Goal: Task Accomplishment & Management: Manage account settings

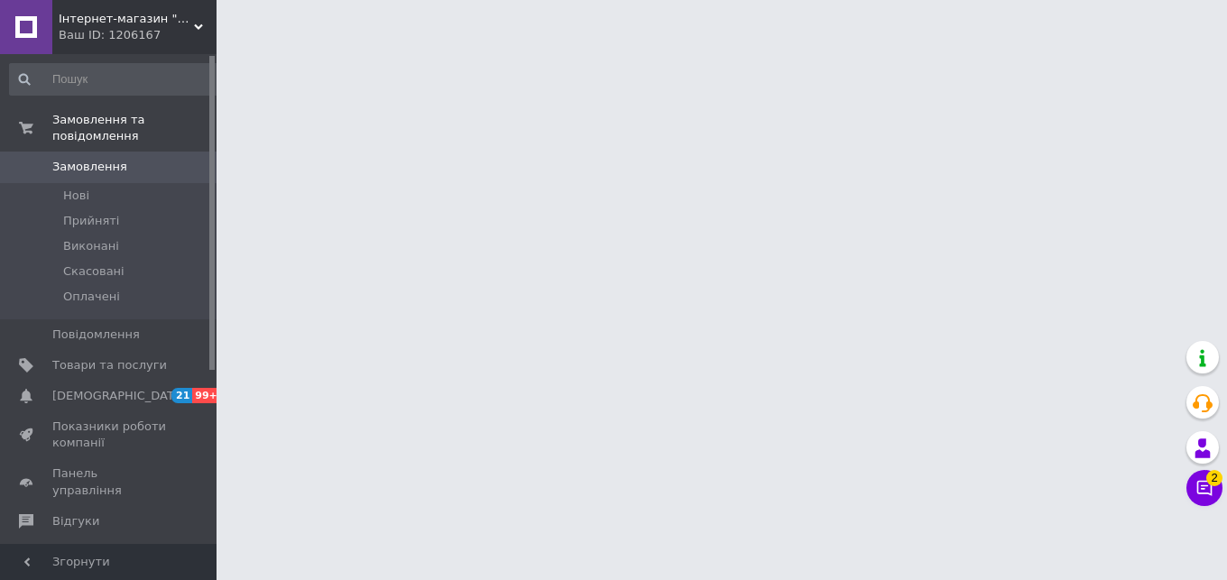
click at [1204, 486] on button "Чат з покупцем 2" at bounding box center [1205, 488] width 36 height 36
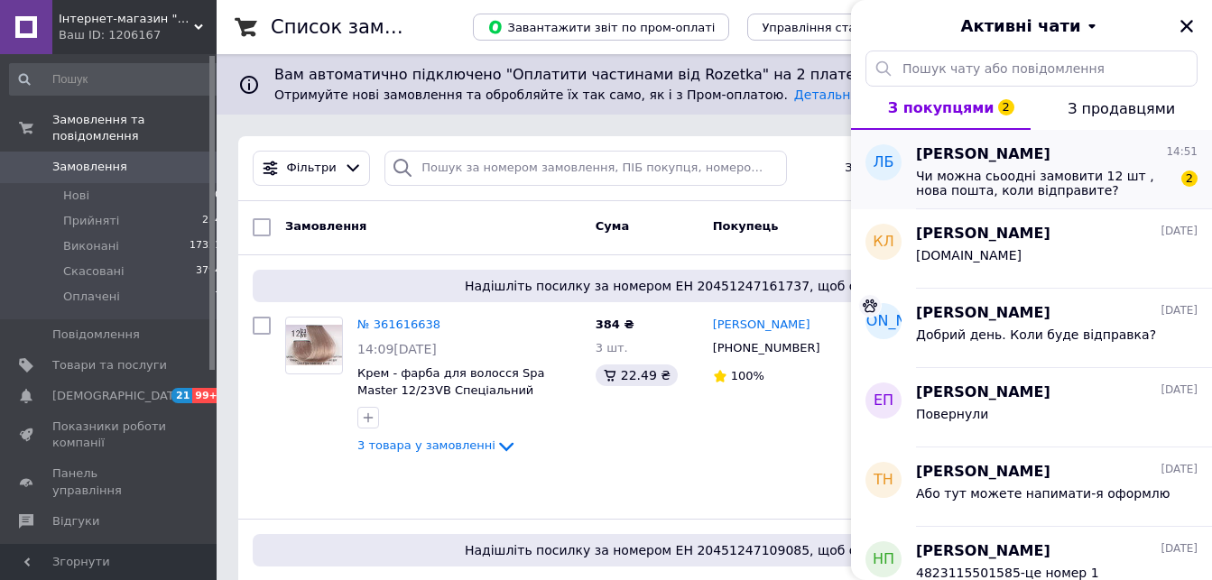
click at [984, 163] on span "Любов Блащук" at bounding box center [983, 154] width 134 height 21
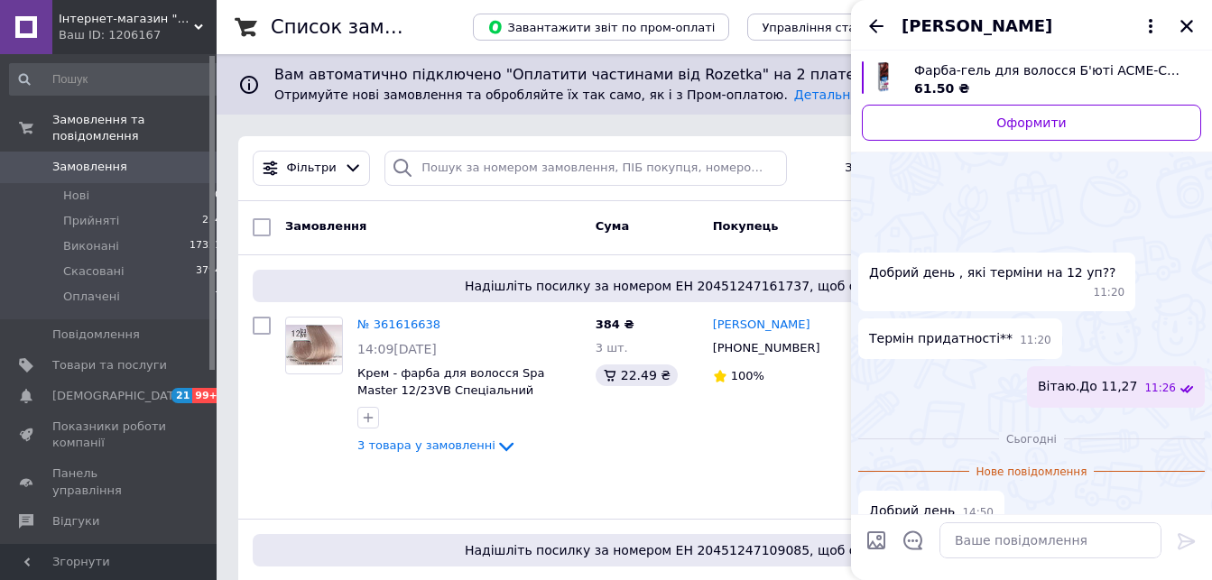
scroll to position [108, 0]
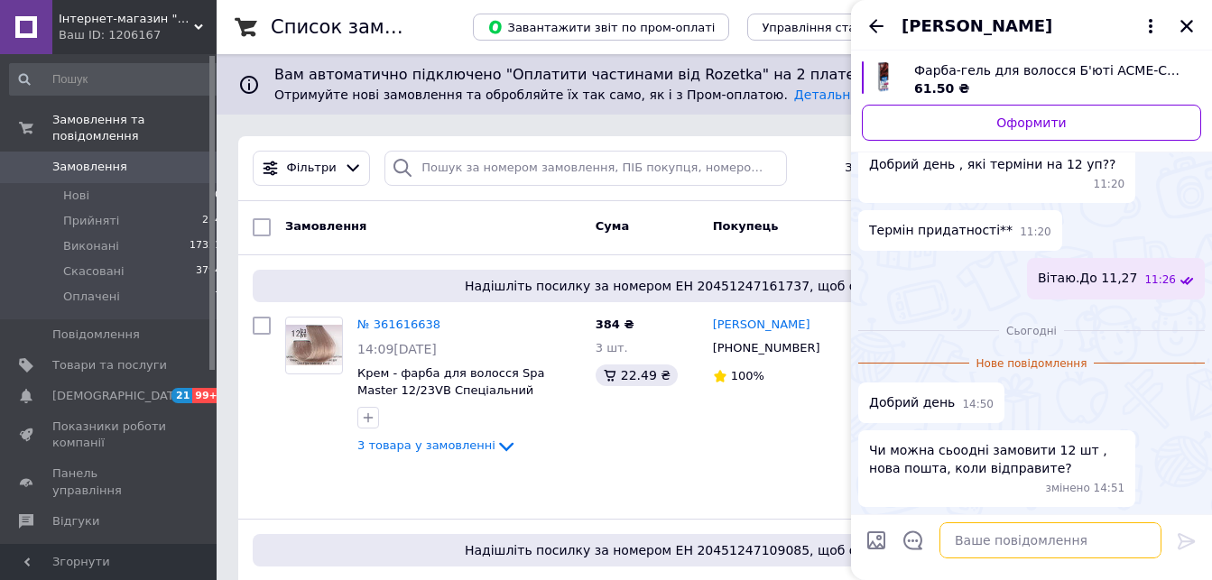
click at [1000, 544] on textarea at bounding box center [1051, 541] width 222 height 36
type textarea "Можемо в понедылок выдправити"
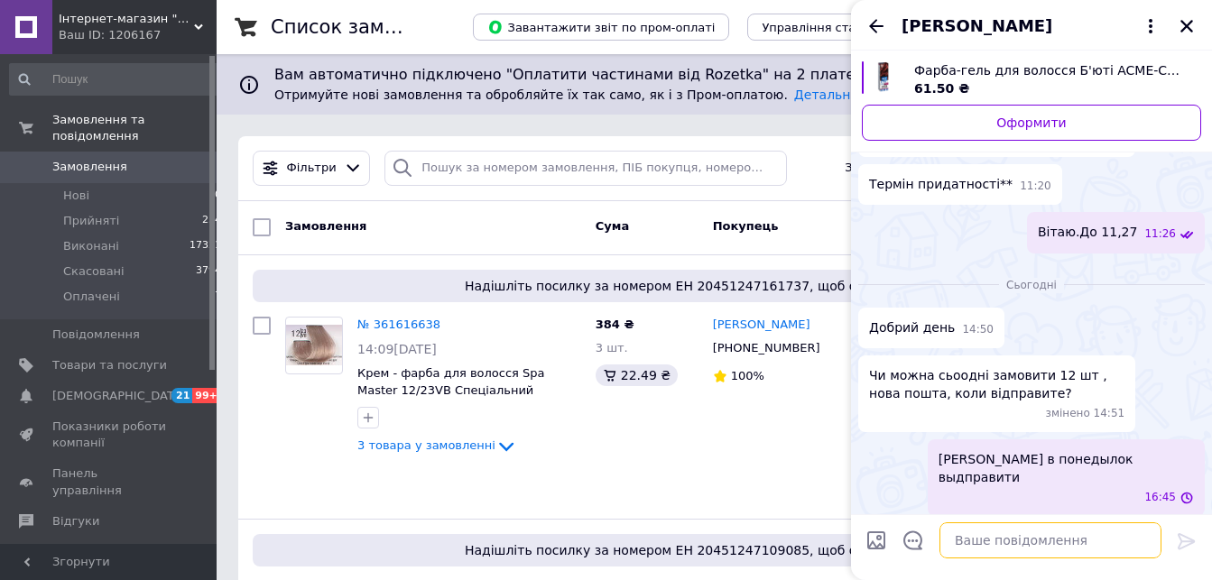
scroll to position [99, 0]
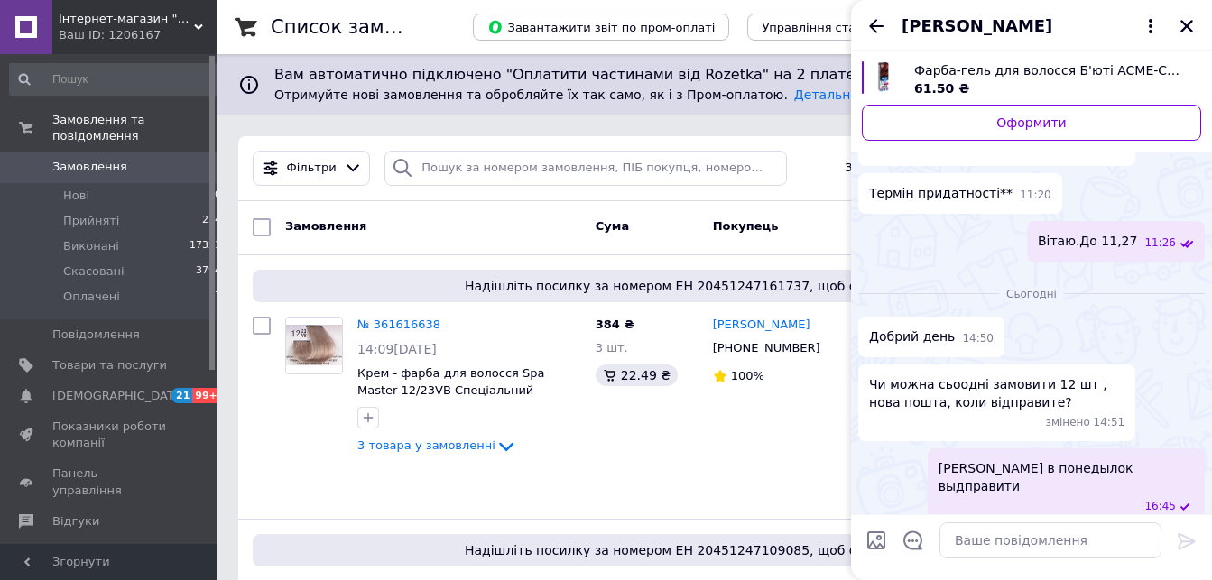
click at [1080, 466] on span "Можемо в понедылок выдправити" at bounding box center [1066, 477] width 255 height 36
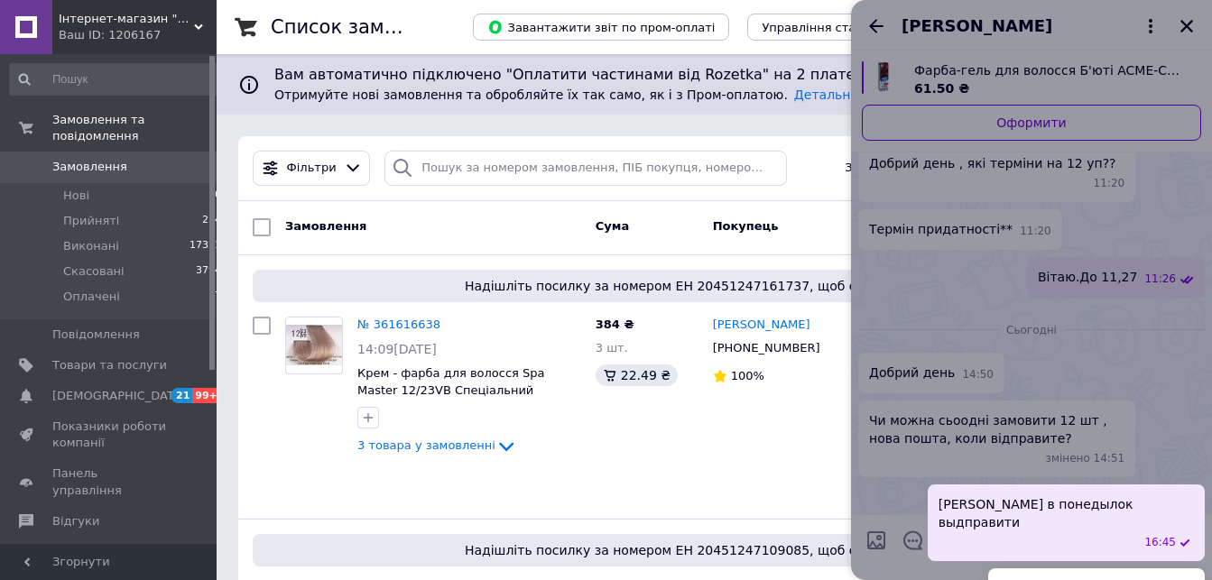
click at [1031, 359] on div at bounding box center [1031, 290] width 361 height 580
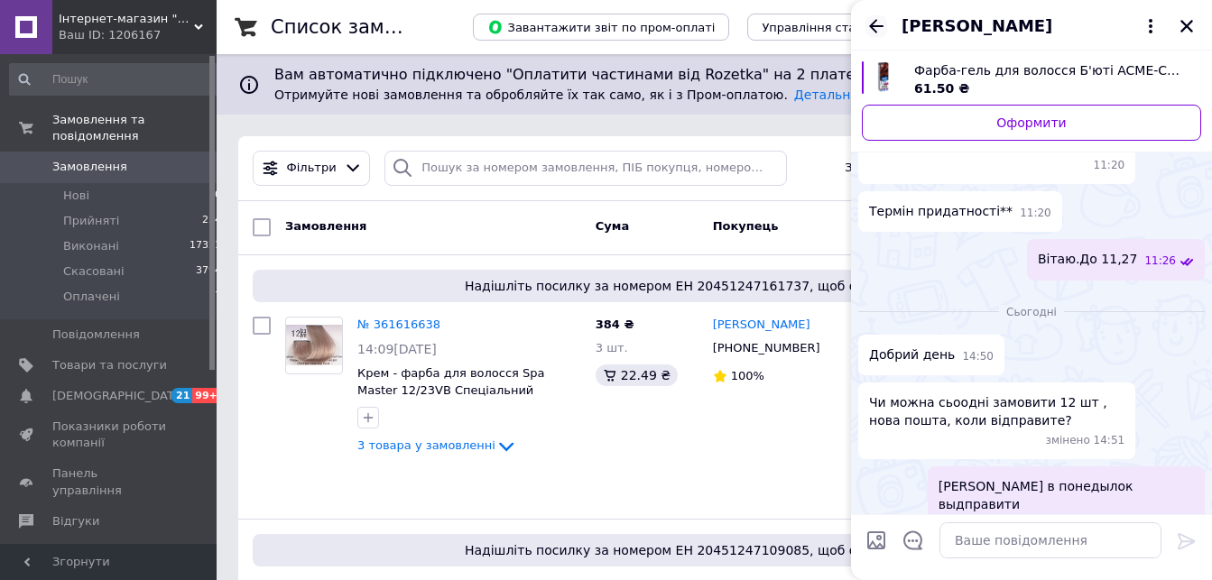
click at [880, 24] on icon "Назад" at bounding box center [877, 26] width 22 height 22
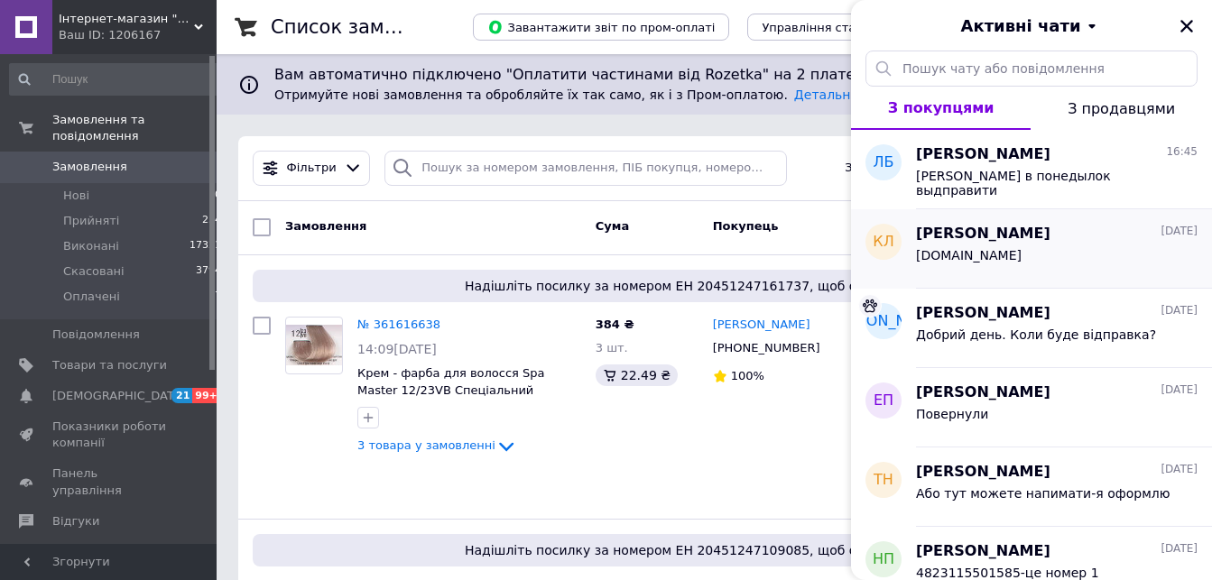
click at [939, 251] on span "www.e-magazin.com.ua" at bounding box center [969, 255] width 106 height 14
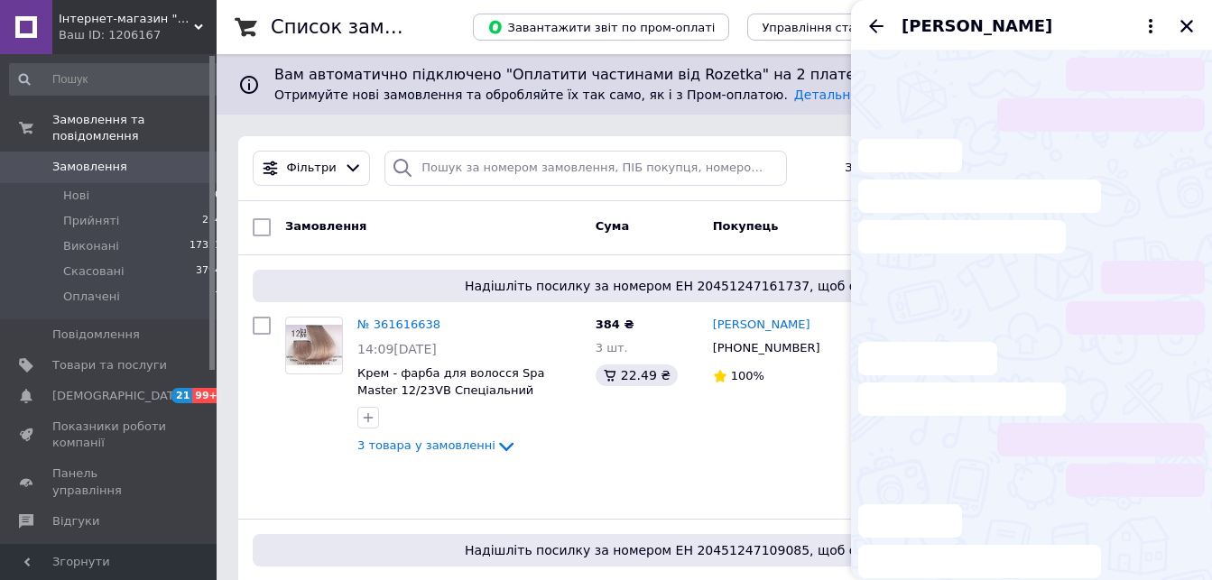
scroll to position [196, 0]
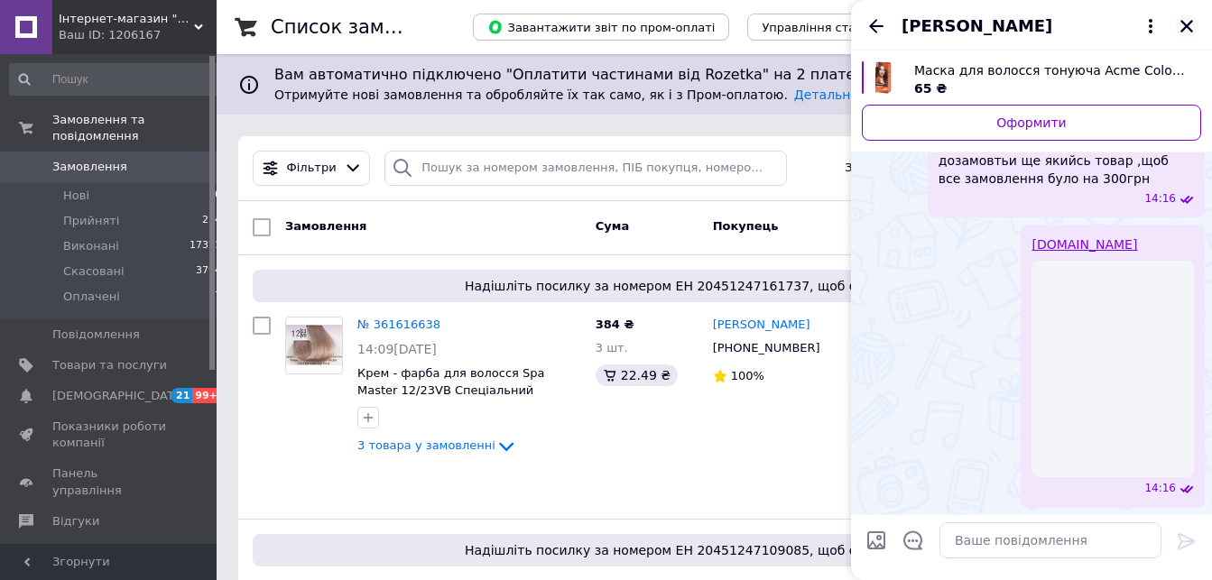
click at [1190, 26] on icon "Закрити" at bounding box center [1187, 26] width 16 height 16
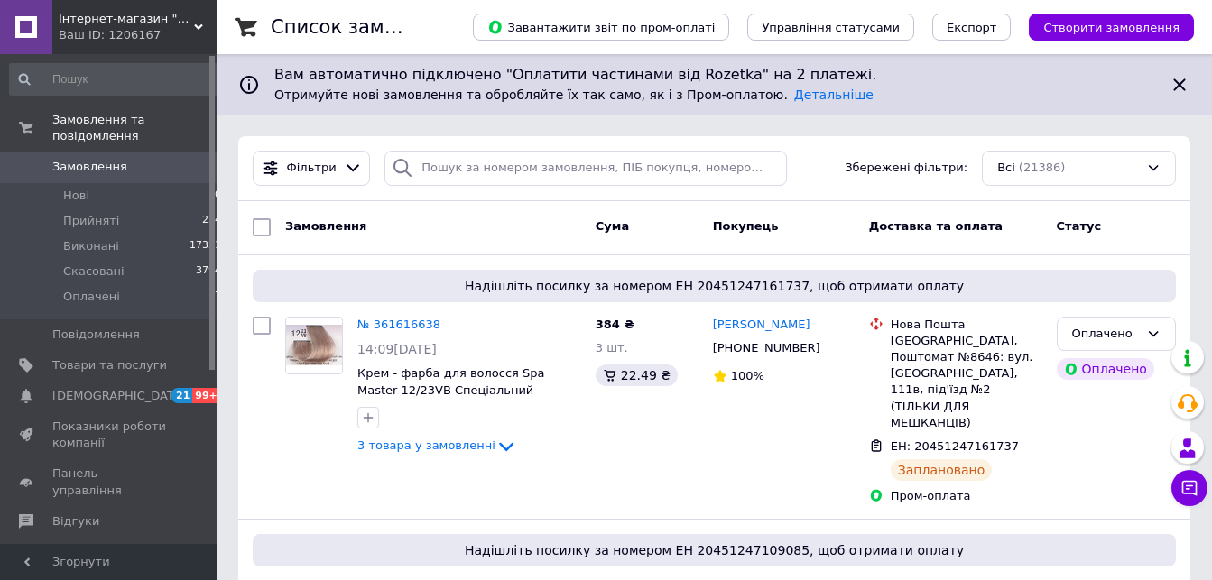
click at [86, 159] on span "Замовлення" at bounding box center [89, 167] width 75 height 16
click at [67, 213] on span "Прийняті" at bounding box center [91, 221] width 56 height 16
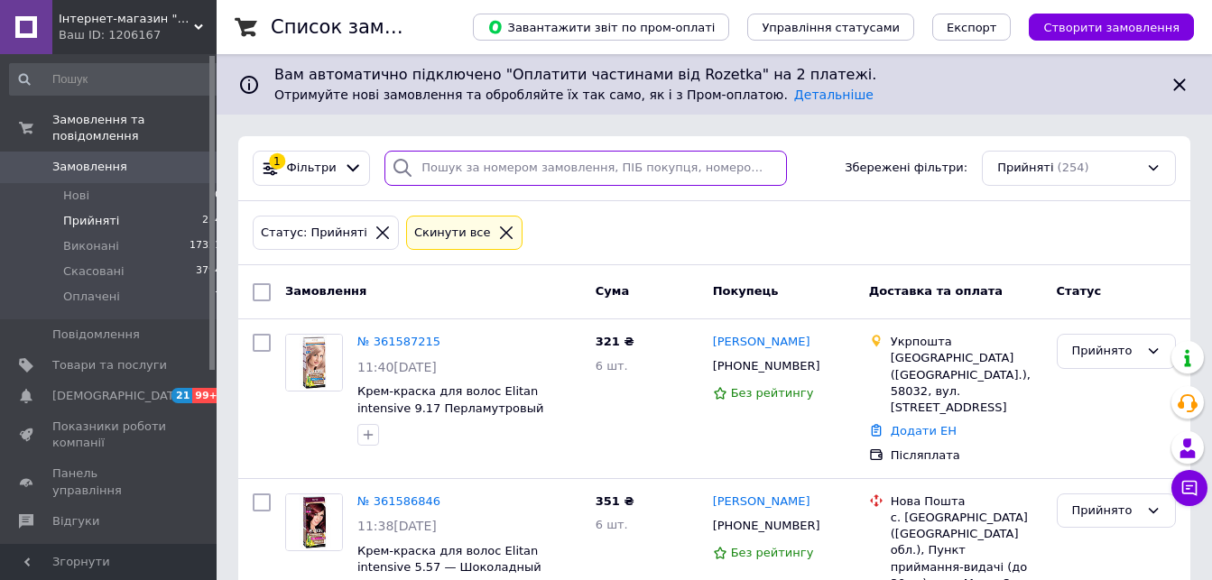
click at [475, 172] on input "search" at bounding box center [585, 168] width 403 height 35
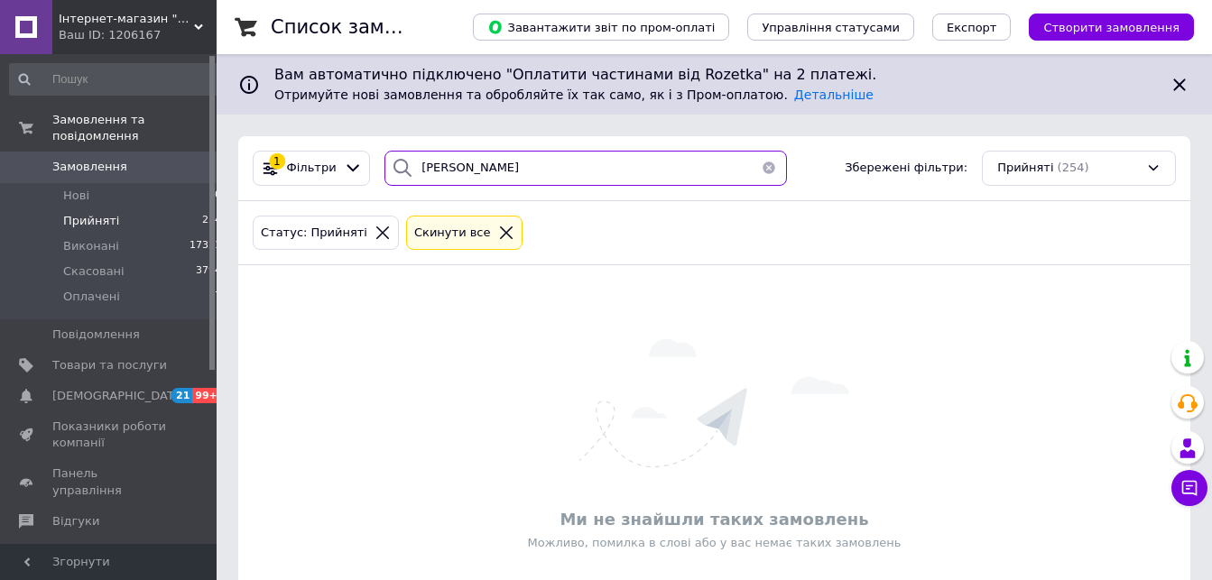
type input "мандзюк"
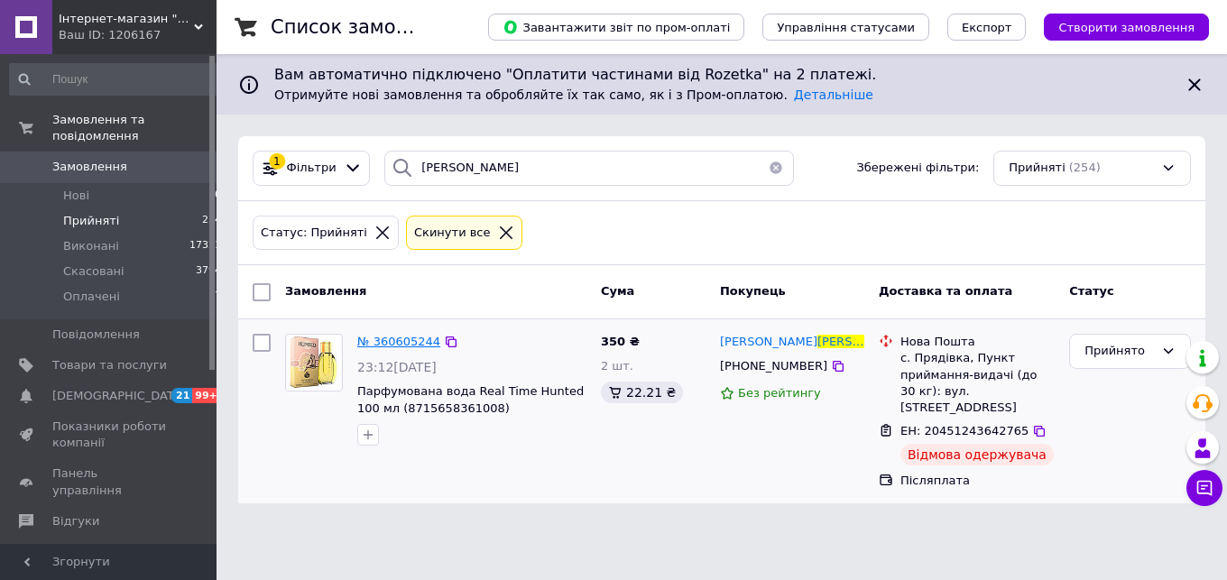
click at [412, 342] on span "№ 360605244" at bounding box center [398, 342] width 83 height 14
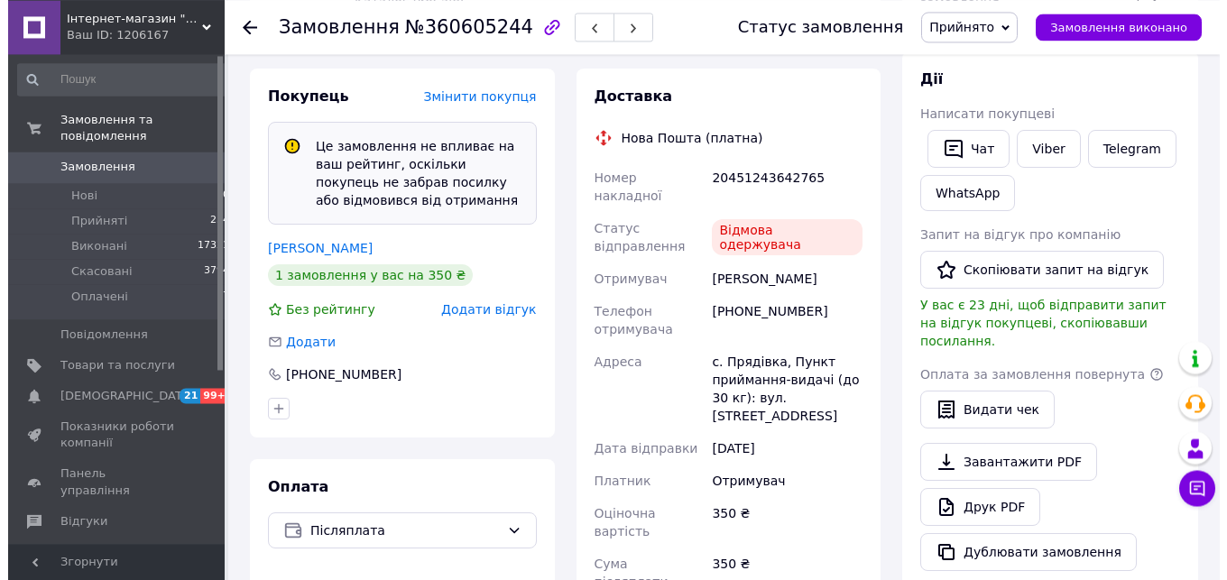
scroll to position [368, 0]
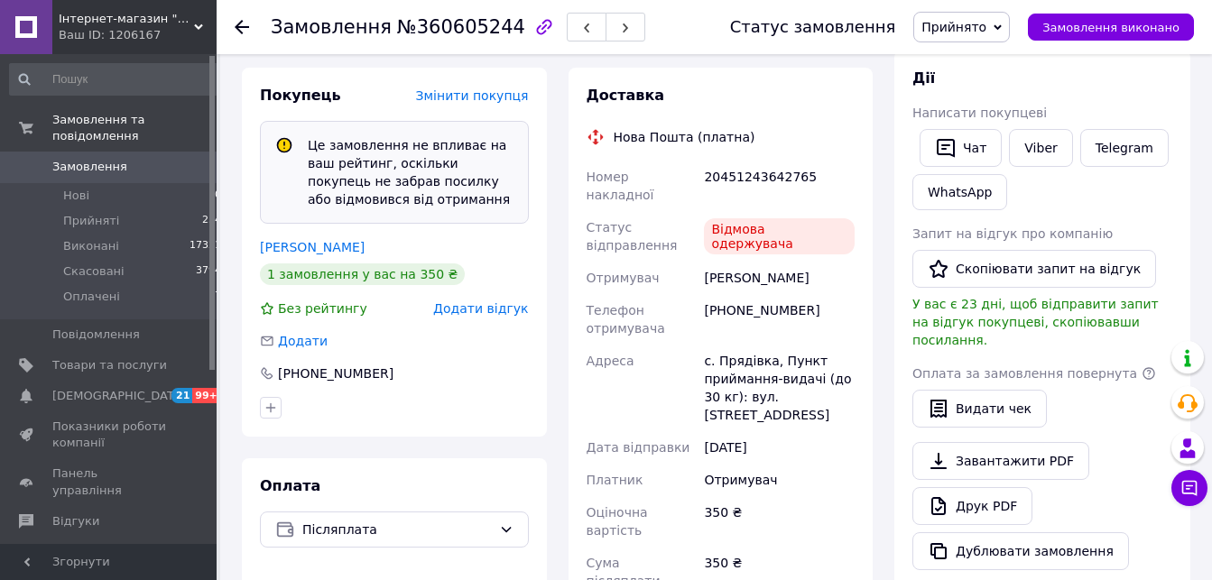
click at [508, 313] on span "Додати відгук" at bounding box center [480, 308] width 95 height 14
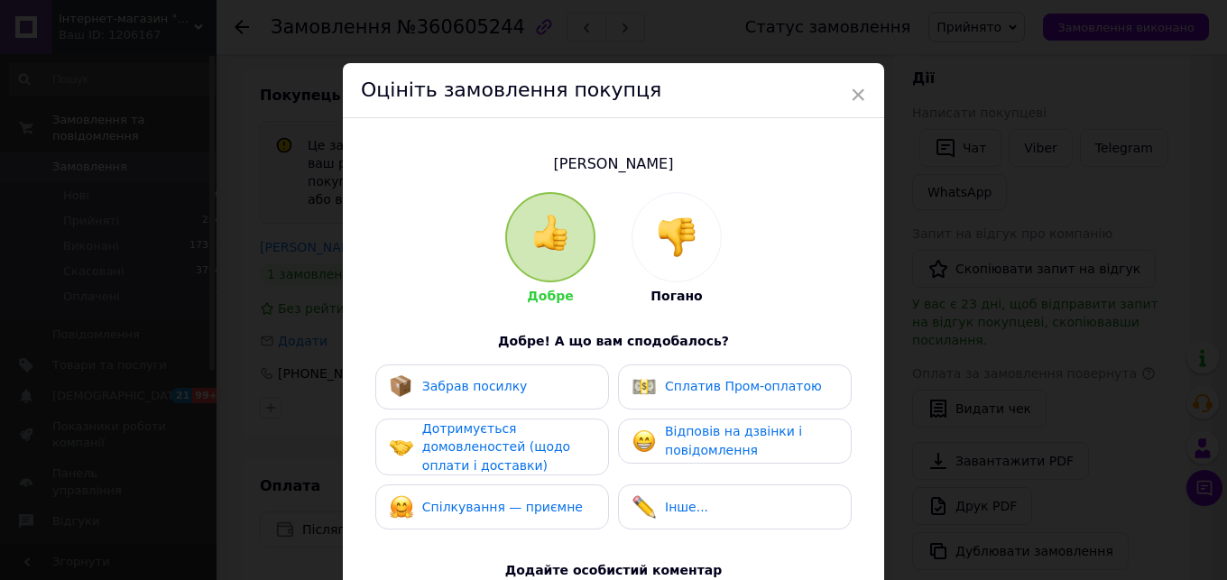
click at [667, 243] on img at bounding box center [677, 238] width 40 height 40
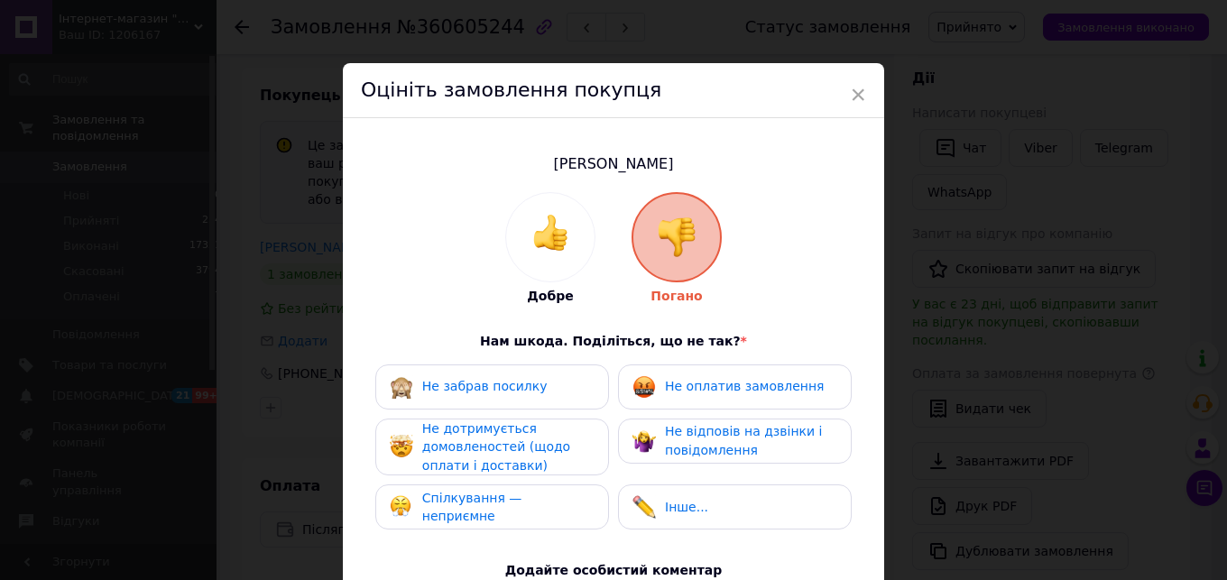
click at [483, 383] on span "Не забрав посилку" at bounding box center [484, 386] width 125 height 14
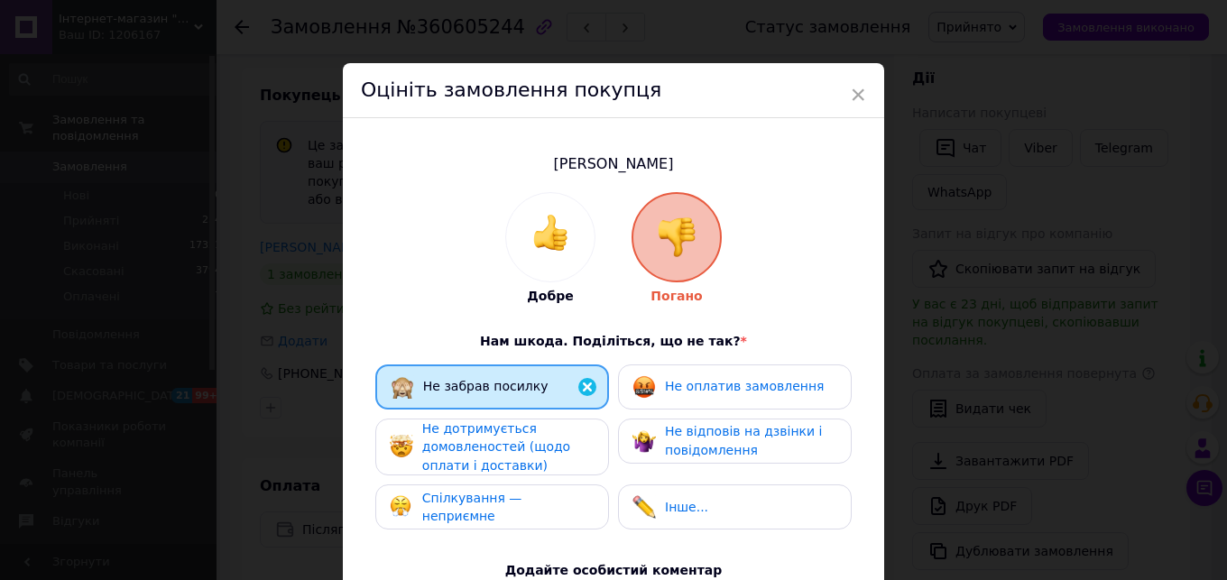
click at [481, 438] on span "Не дотримується домовленостей (щодо оплати і доставки)" at bounding box center [496, 446] width 148 height 51
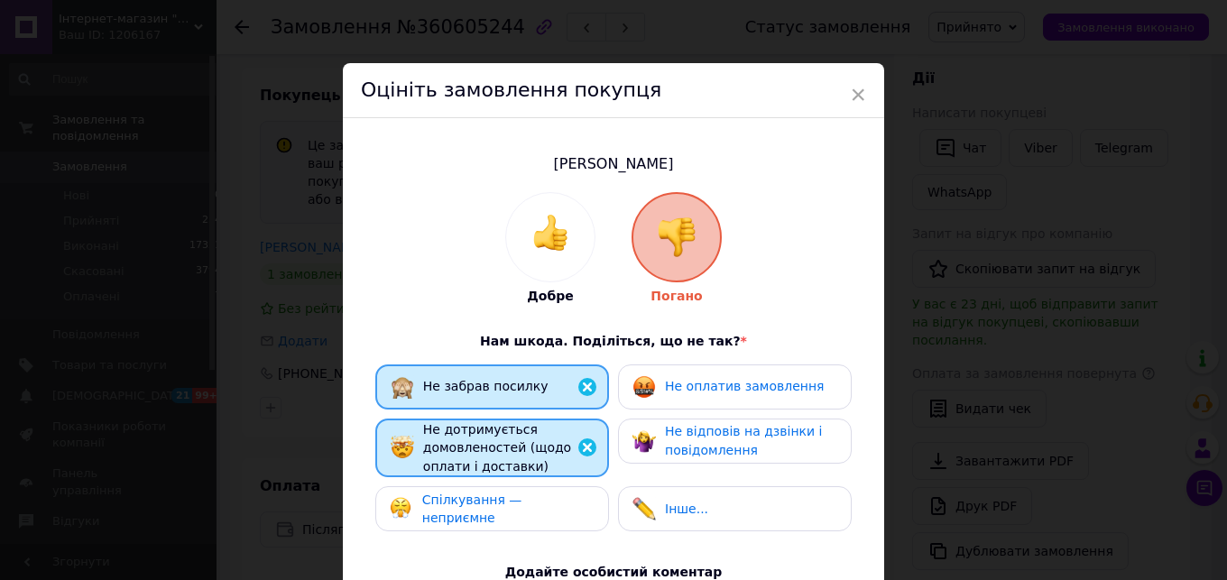
drag, startPoint x: 472, startPoint y: 507, endPoint x: 538, endPoint y: 496, distance: 66.8
click at [473, 505] on span "Спілкування — неприємне" at bounding box center [472, 509] width 100 height 33
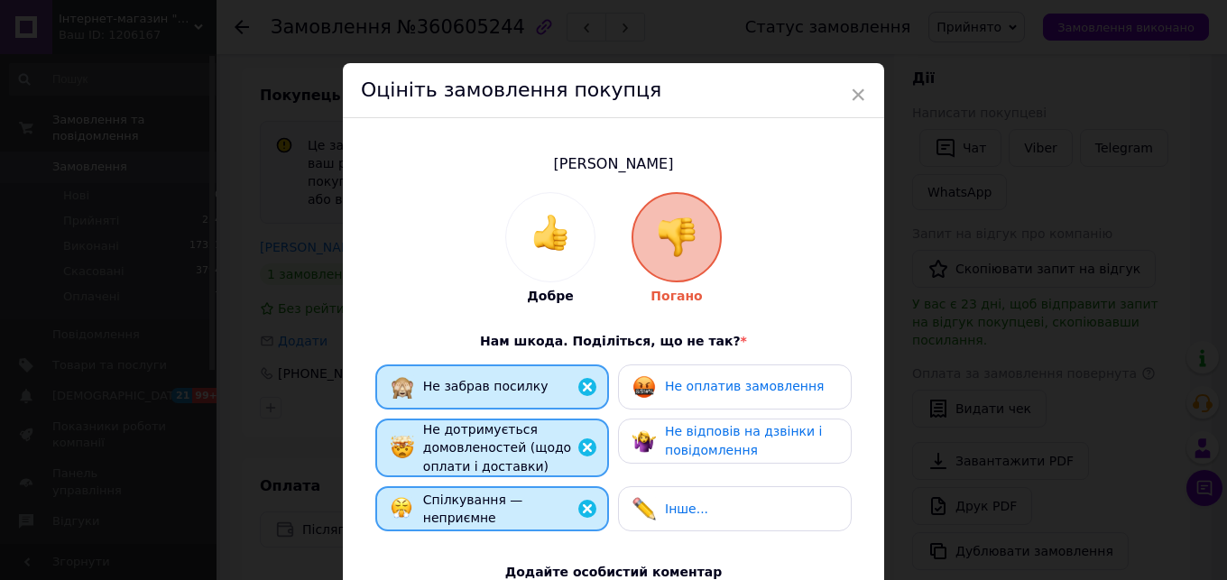
drag, startPoint x: 723, startPoint y: 379, endPoint x: 717, endPoint y: 408, distance: 29.6
click at [723, 383] on span "Не оплатив замовлення" at bounding box center [744, 386] width 159 height 14
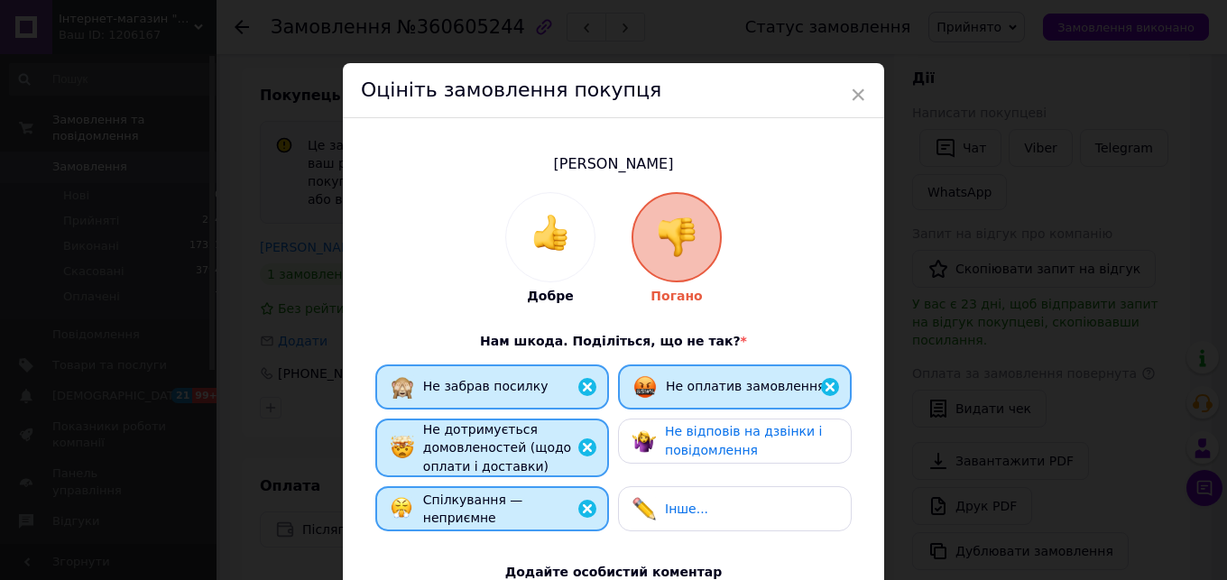
click at [718, 444] on span "Не відповів на дзвінки і повідомлення" at bounding box center [743, 440] width 157 height 33
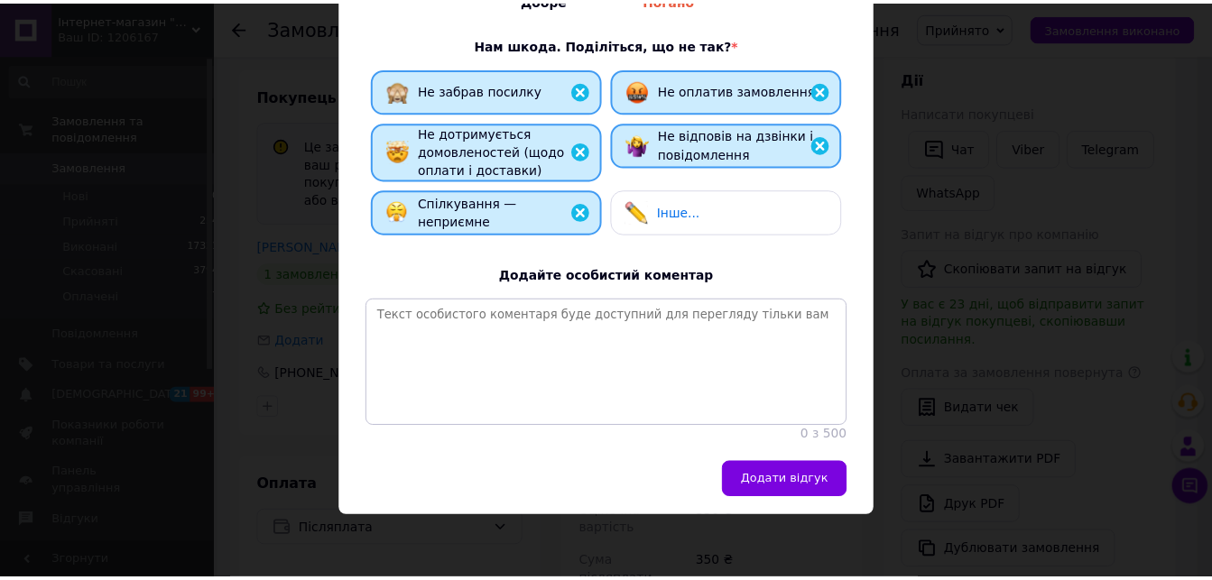
scroll to position [353, 0]
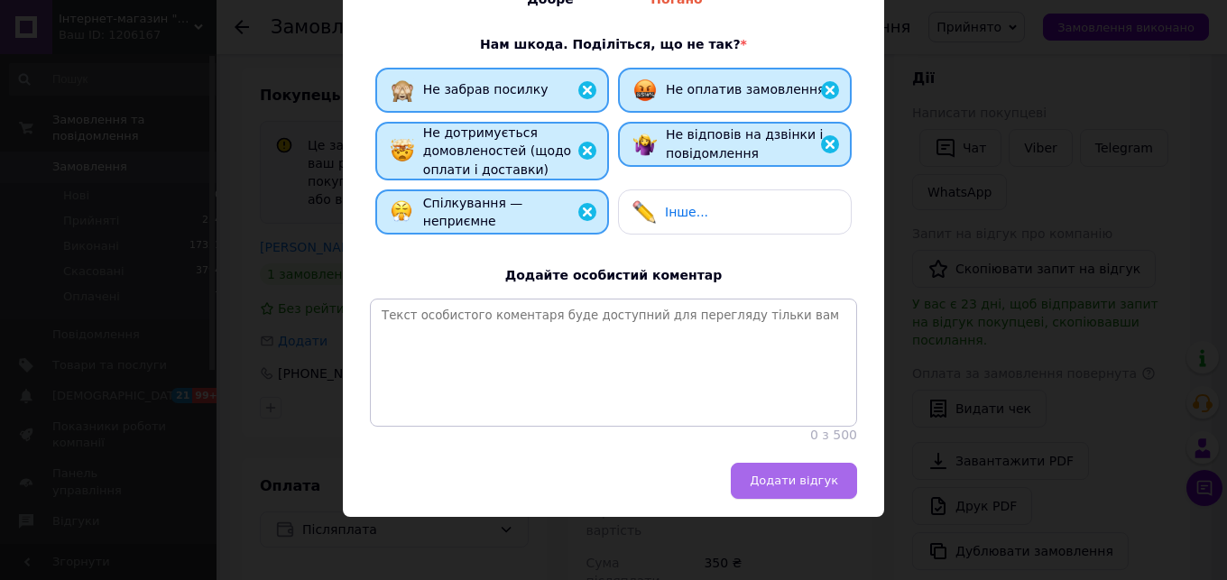
click at [783, 475] on span "Додати відгук" at bounding box center [794, 481] width 88 height 14
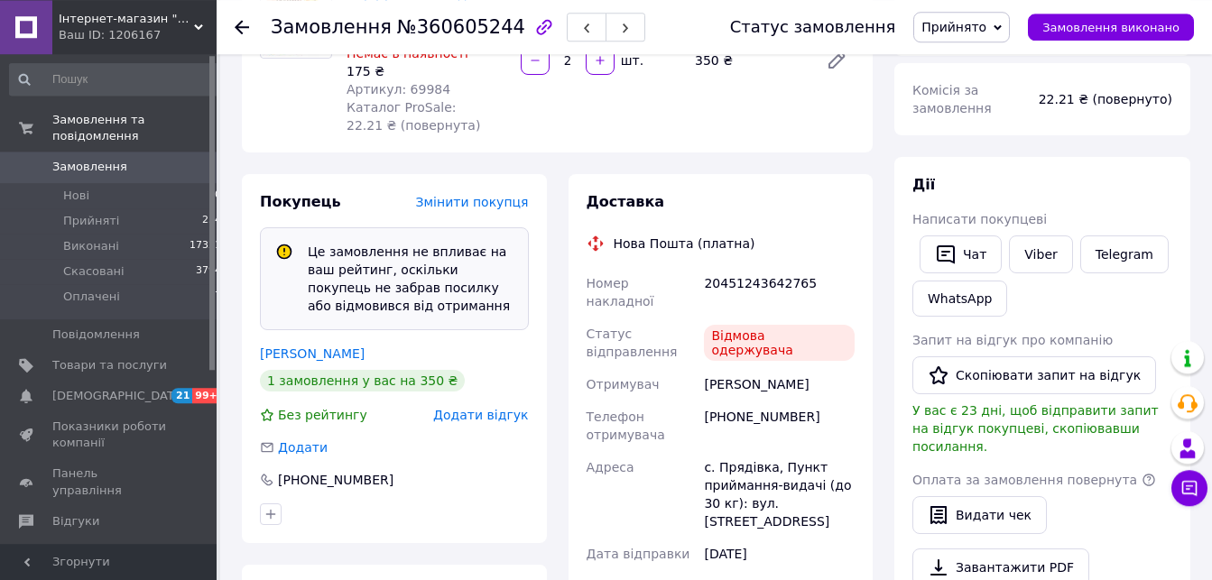
scroll to position [0, 0]
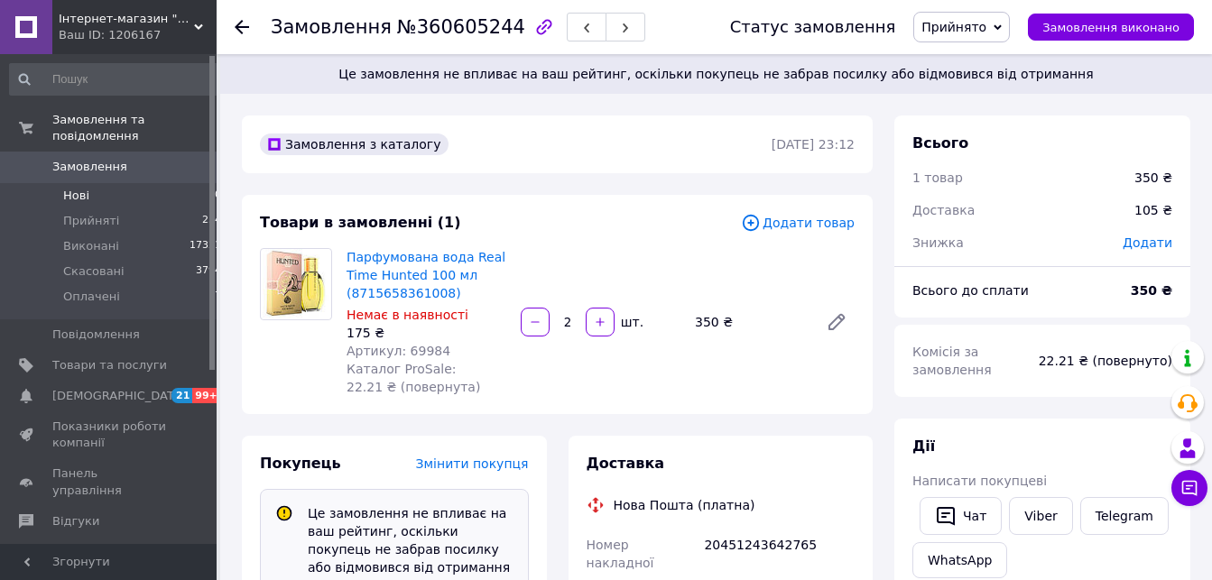
click at [79, 188] on span "Нові" at bounding box center [76, 196] width 26 height 16
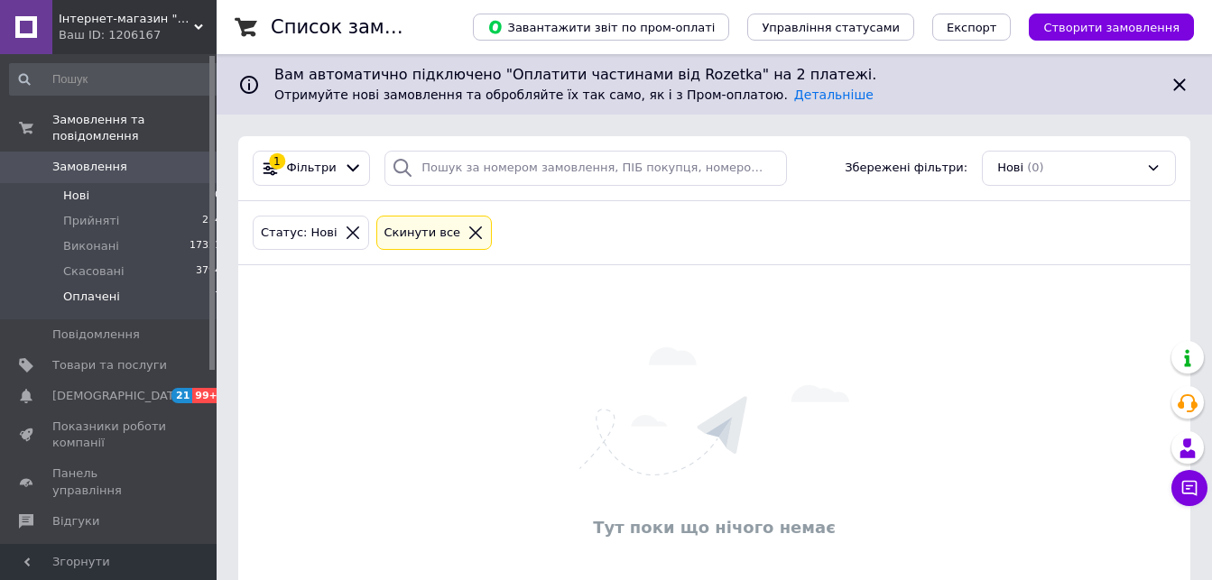
click at [85, 289] on span "Оплачені" at bounding box center [91, 297] width 57 height 16
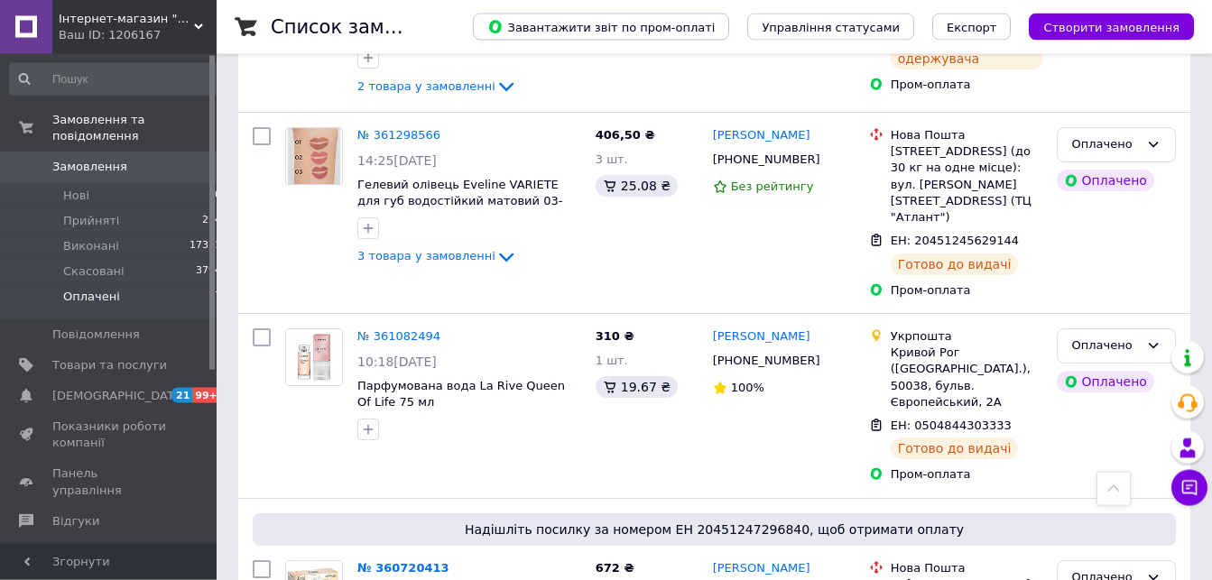
scroll to position [1381, 0]
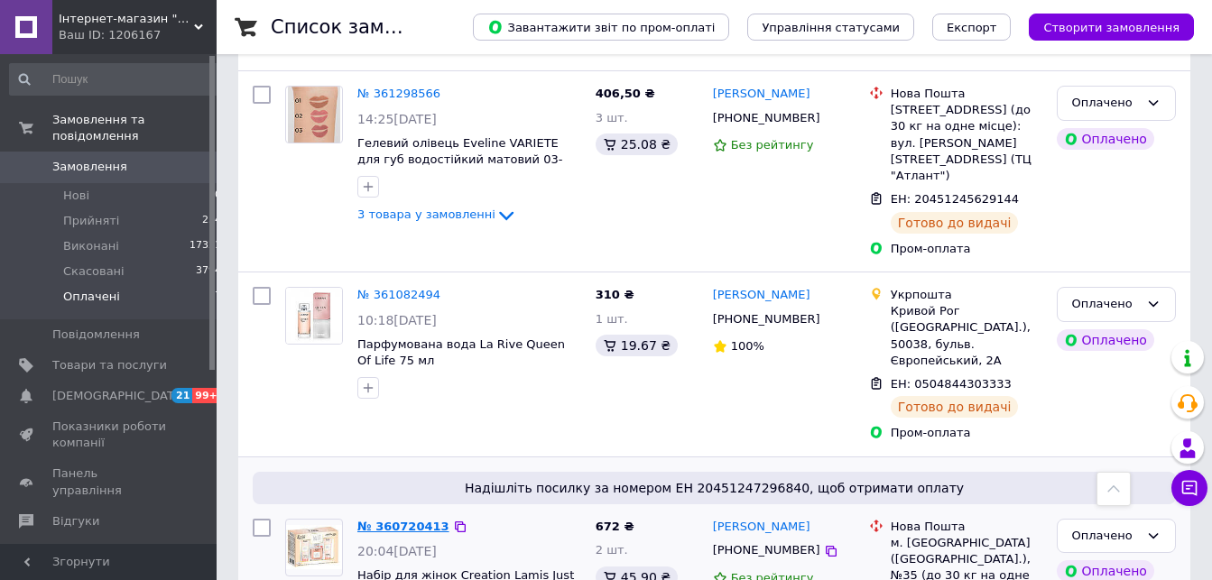
click at [420, 520] on link "№ 360720413" at bounding box center [403, 527] width 92 height 14
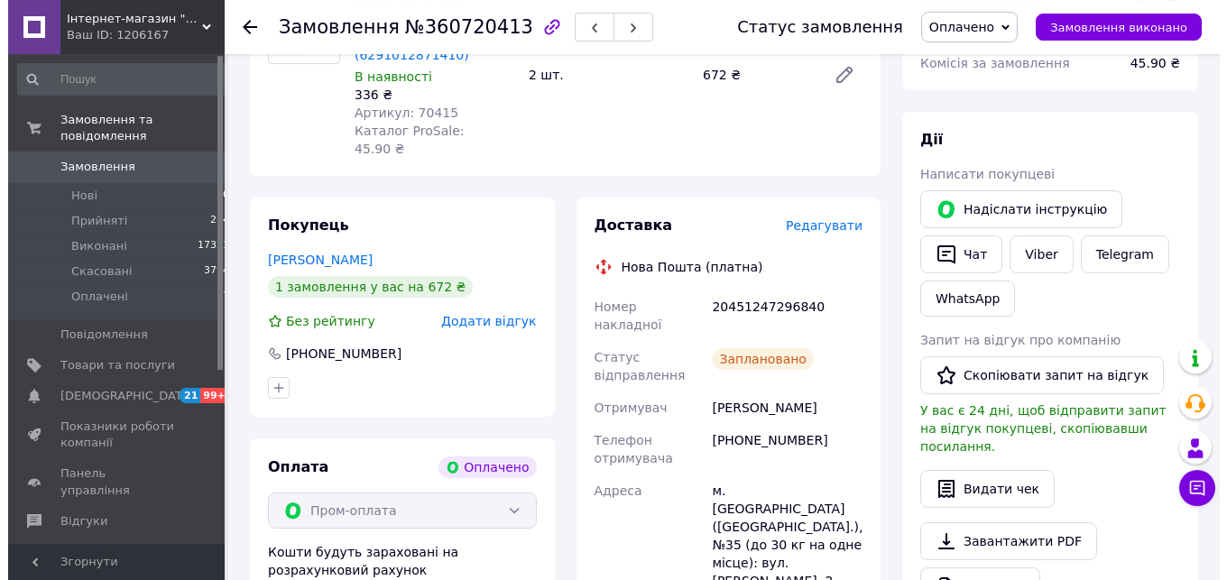
scroll to position [756, 0]
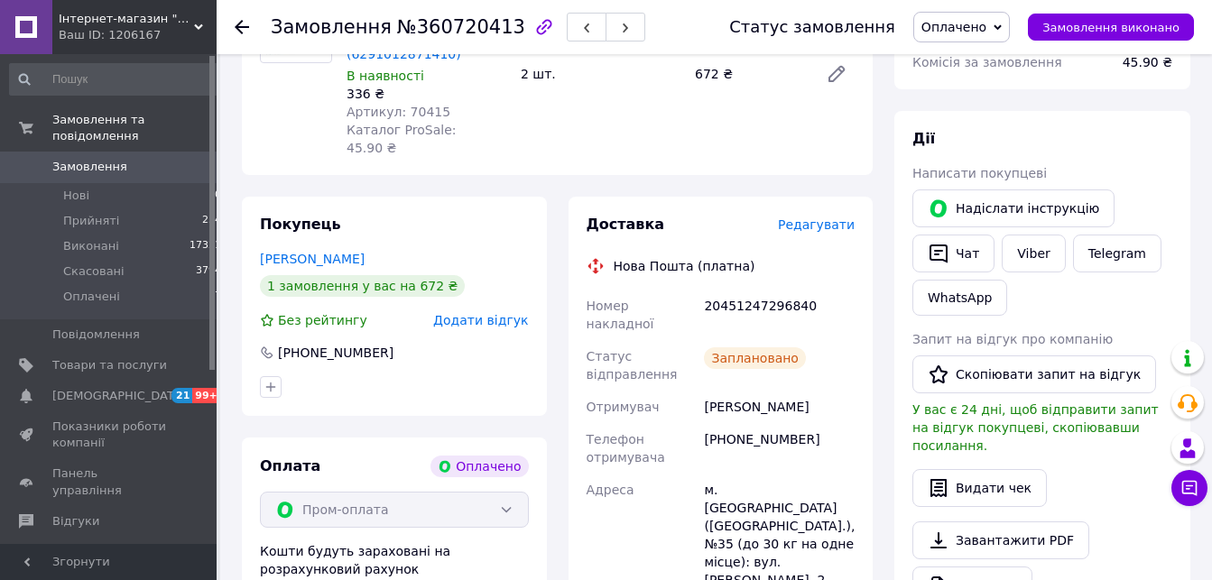
click at [831, 218] on span "Редагувати" at bounding box center [816, 225] width 77 height 14
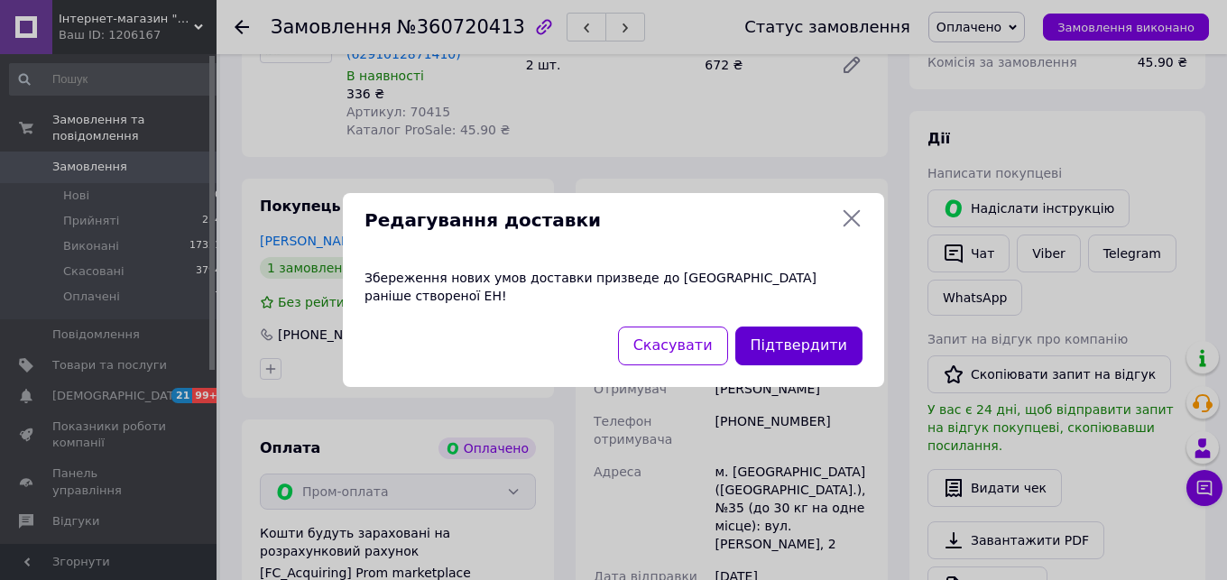
click at [793, 347] on button "Підтвердити" at bounding box center [799, 346] width 127 height 39
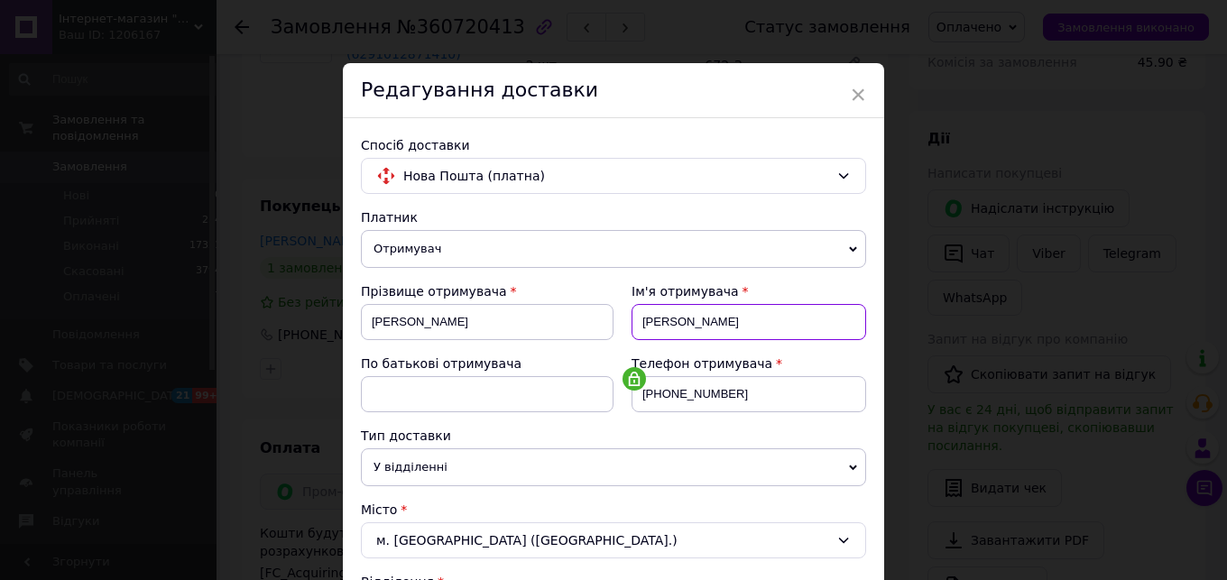
drag, startPoint x: 694, startPoint y: 328, endPoint x: 621, endPoint y: 331, distance: 73.2
click at [632, 331] on input "Софія" at bounding box center [749, 322] width 235 height 36
click at [427, 386] on input at bounding box center [487, 394] width 253 height 36
paste input "Софія"
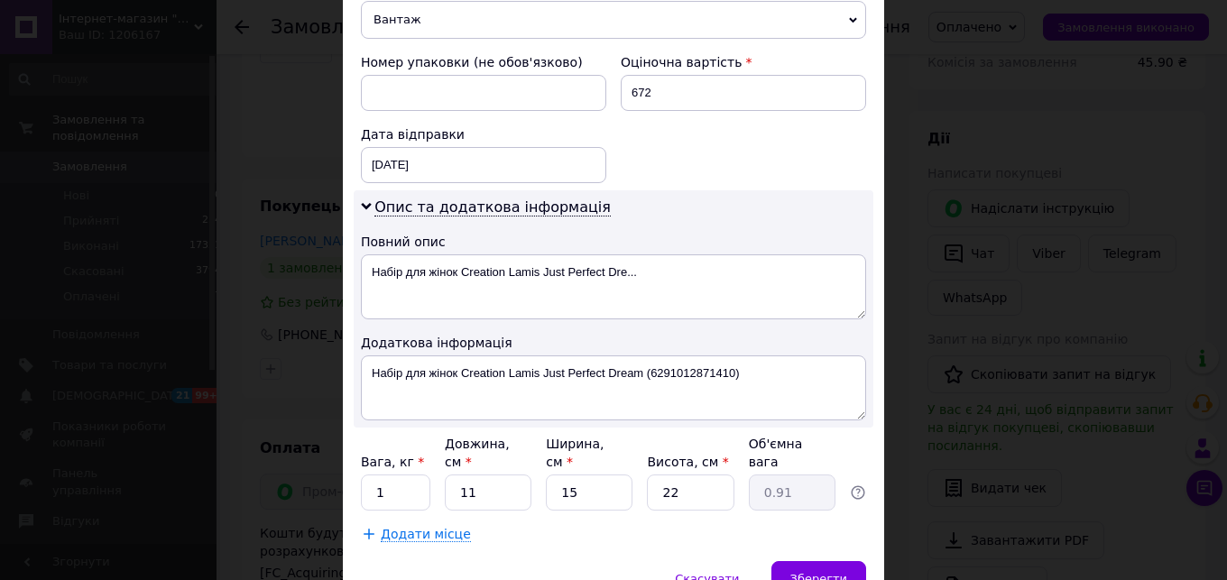
scroll to position [851, 0]
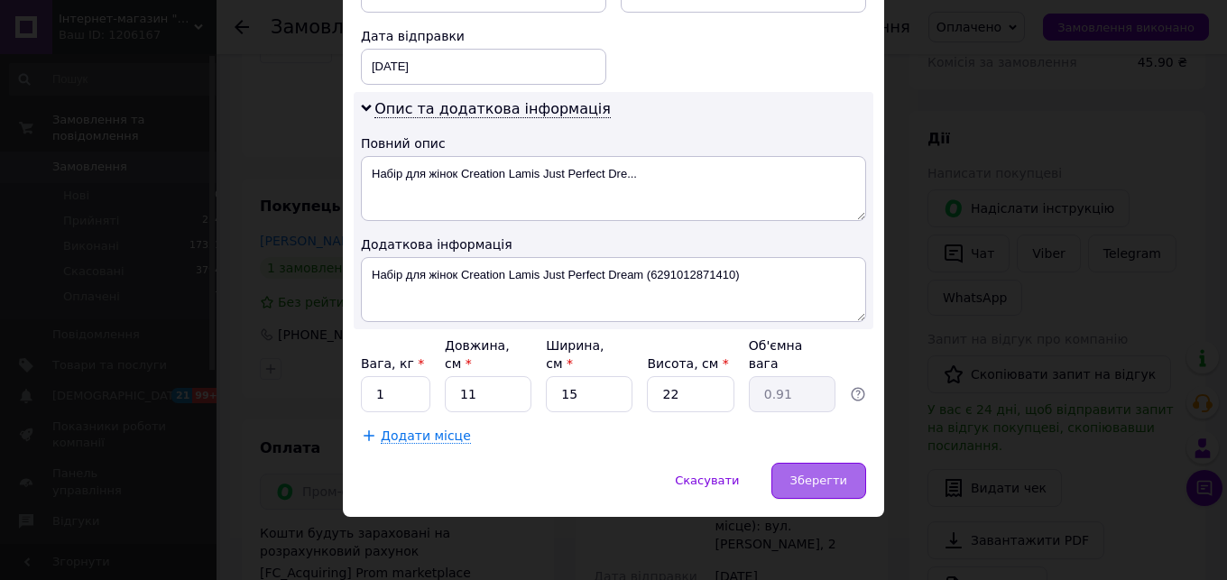
type input "Софія"
click at [793, 485] on span "Зберегти" at bounding box center [819, 481] width 57 height 14
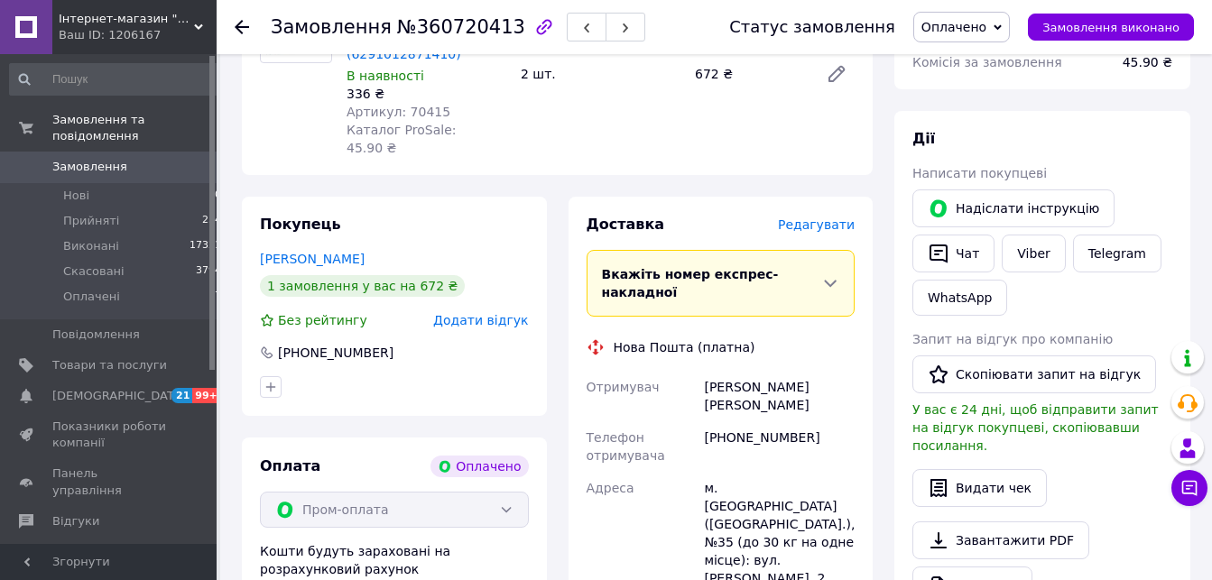
click at [1004, 26] on span "Оплачено" at bounding box center [961, 27] width 97 height 31
click at [1000, 122] on li "Скасовано" at bounding box center [961, 117] width 95 height 27
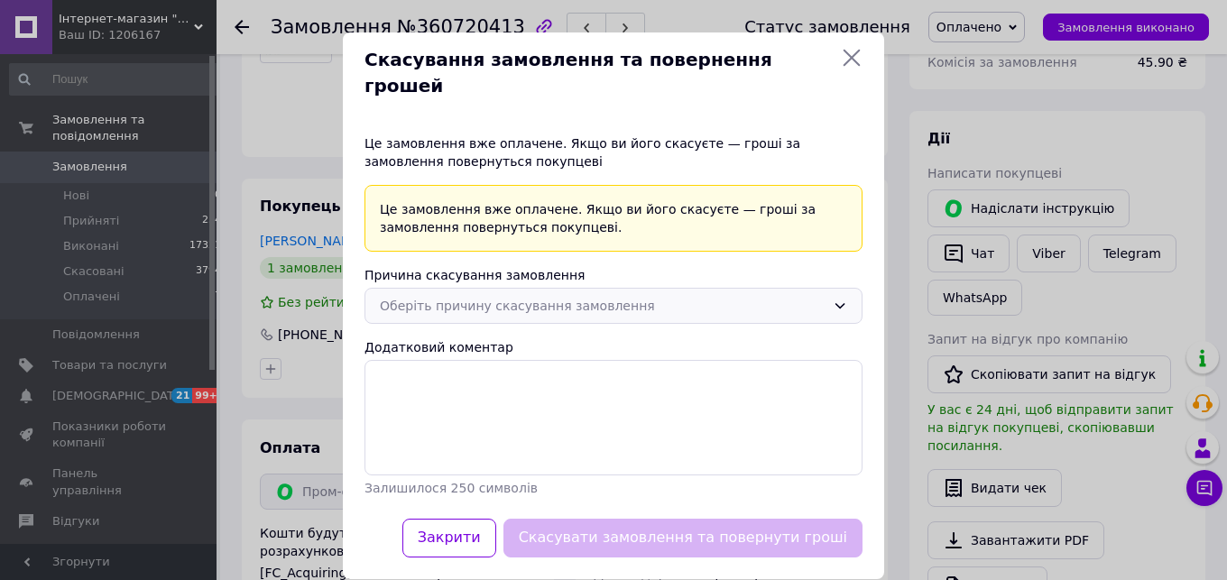
click at [813, 296] on div "Оберіть причину скасування замовлення" at bounding box center [603, 306] width 446 height 20
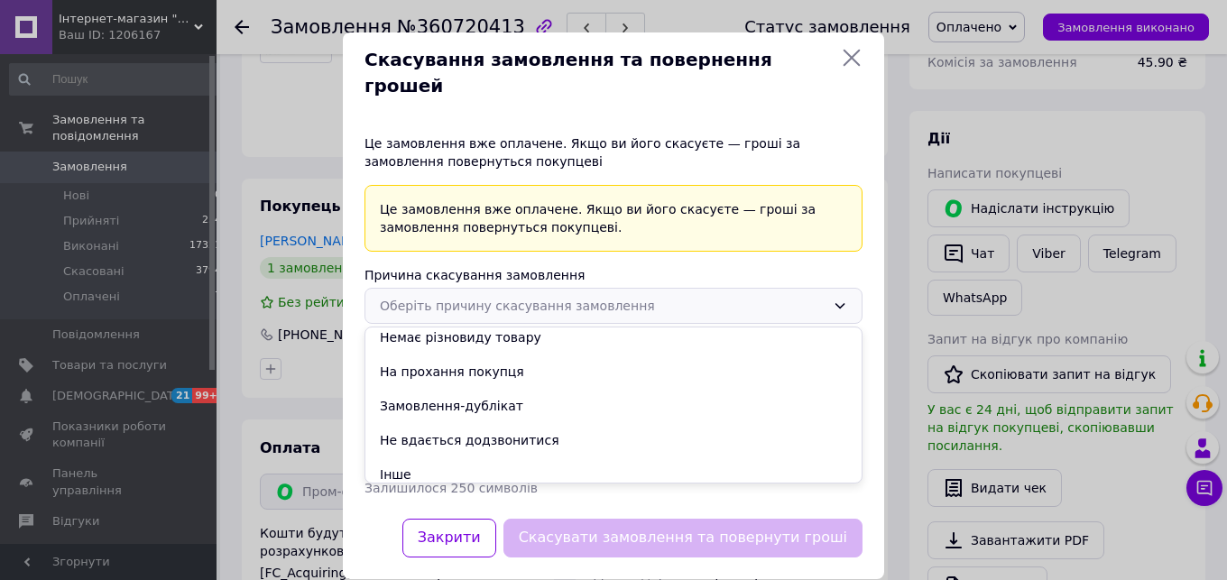
scroll to position [51, 0]
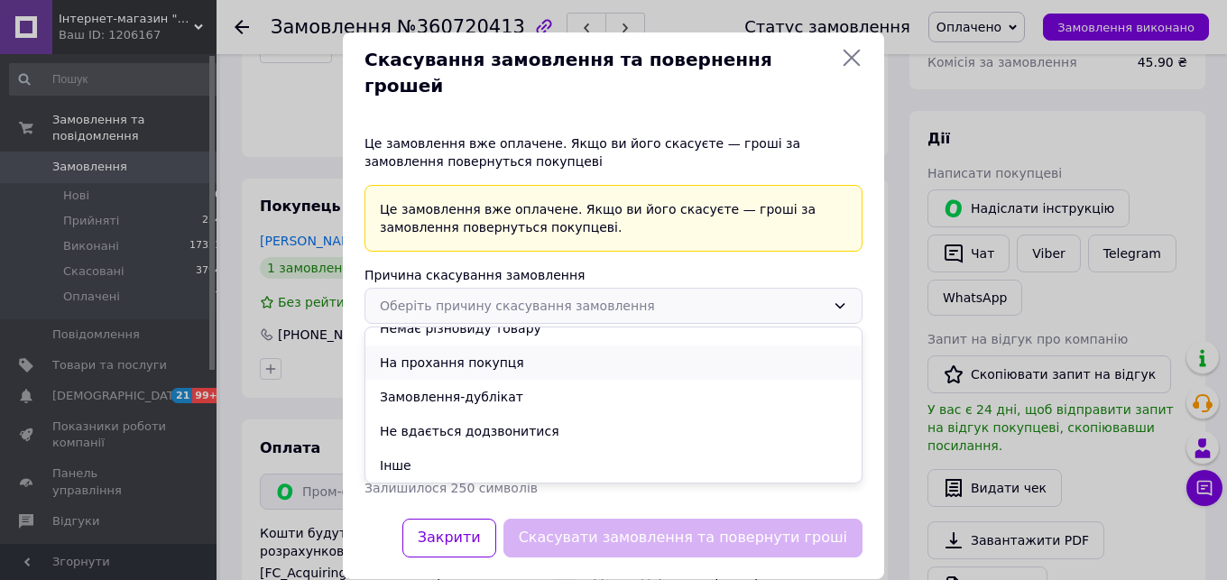
click at [516, 346] on li "На прохання покупця" at bounding box center [614, 363] width 496 height 34
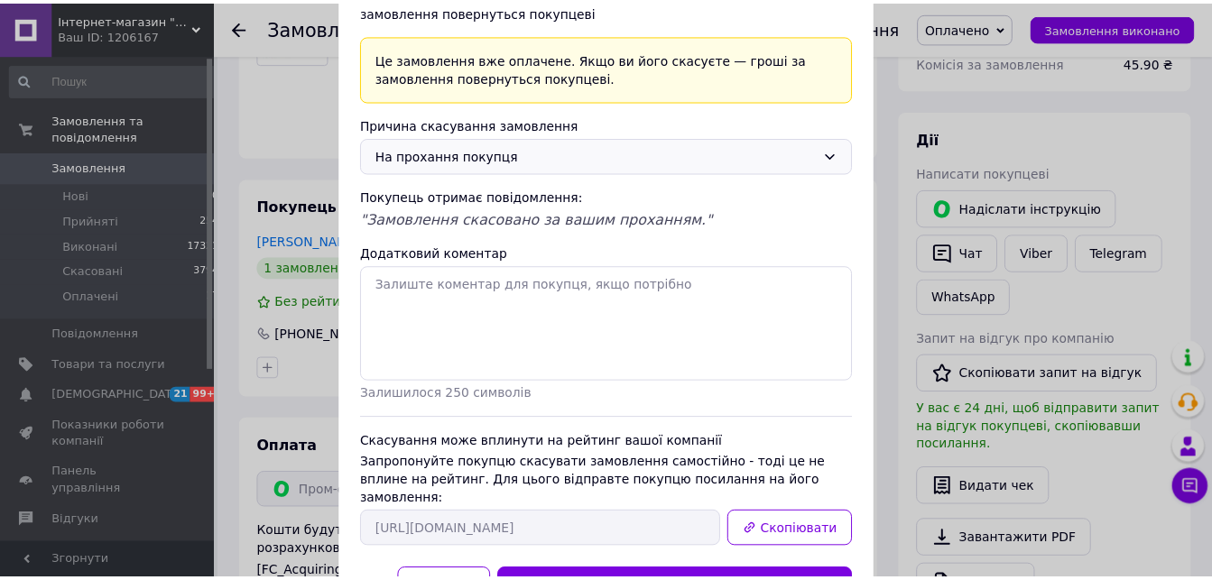
scroll to position [205, 0]
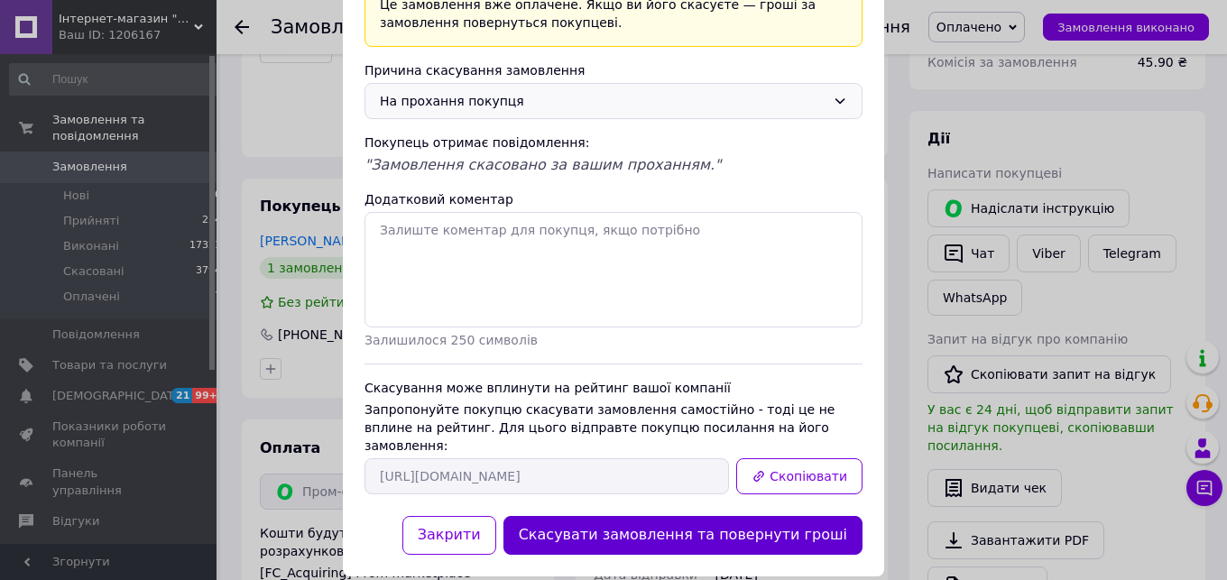
click at [723, 516] on button "Скасувати замовлення та повернути гроші" at bounding box center [683, 535] width 359 height 39
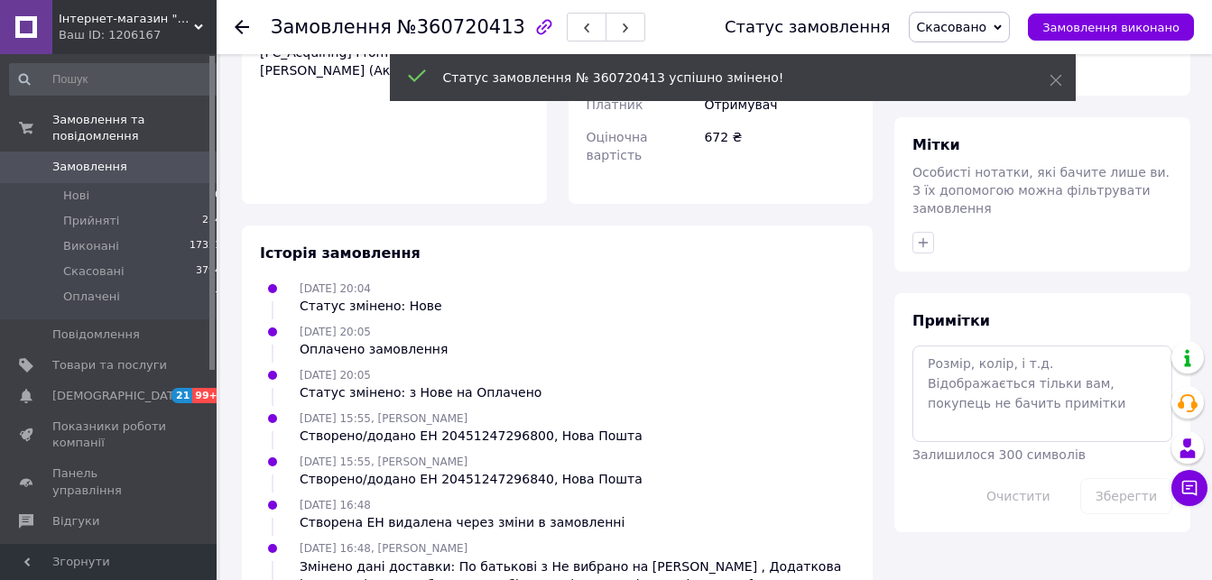
scroll to position [234, 0]
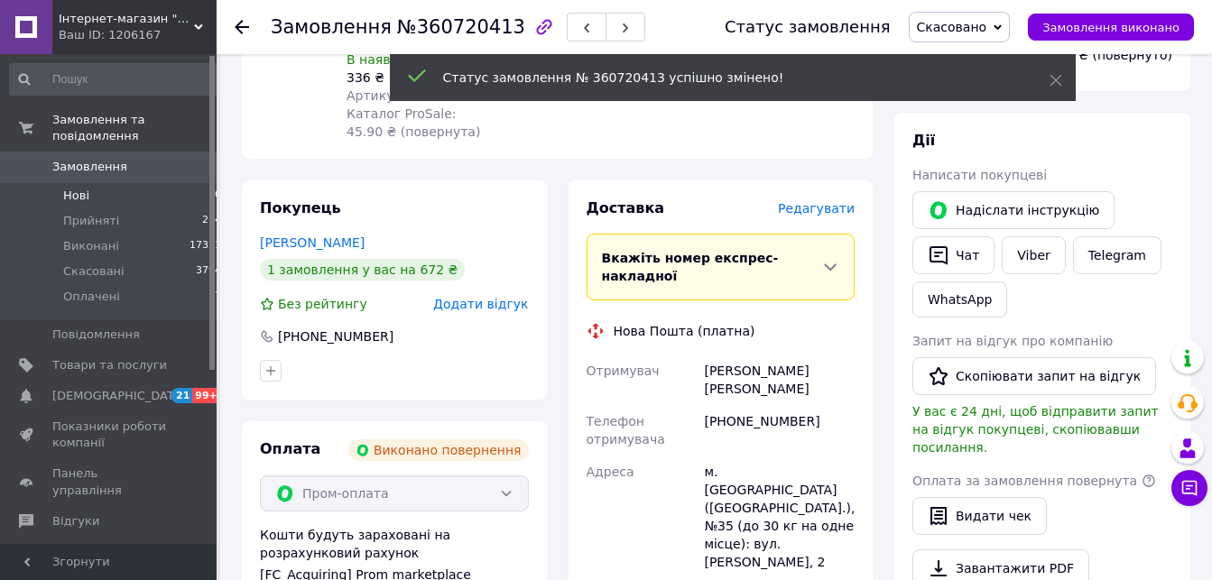
click at [74, 188] on span "Нові" at bounding box center [76, 196] width 26 height 16
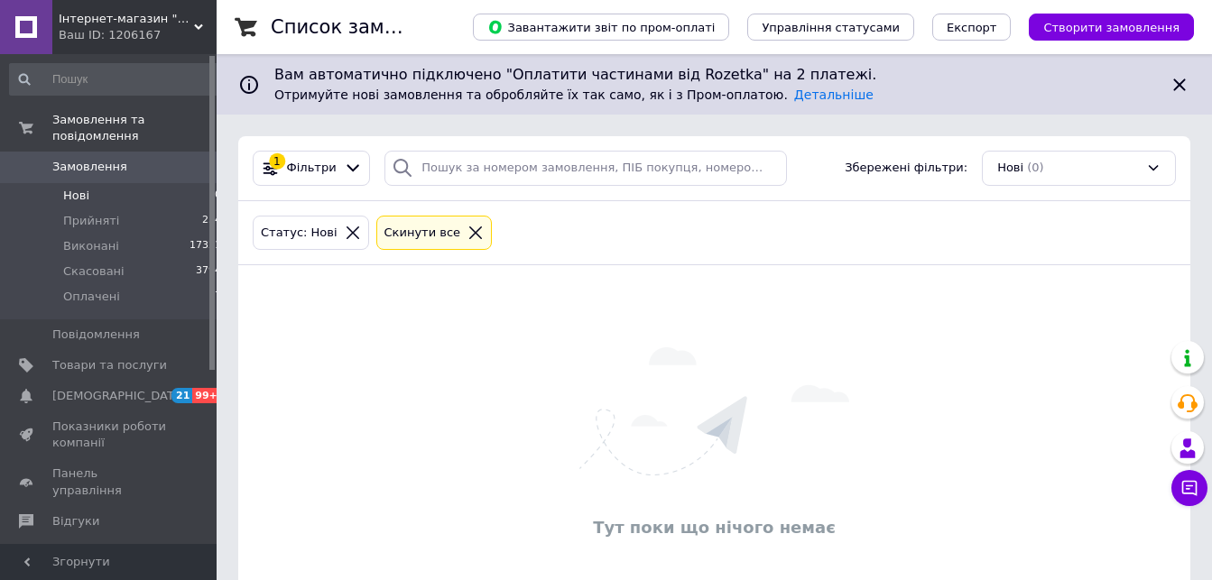
click at [72, 188] on span "Нові" at bounding box center [76, 196] width 26 height 16
click at [78, 188] on span "Нові" at bounding box center [76, 196] width 26 height 16
click at [81, 213] on span "Прийняті" at bounding box center [91, 221] width 56 height 16
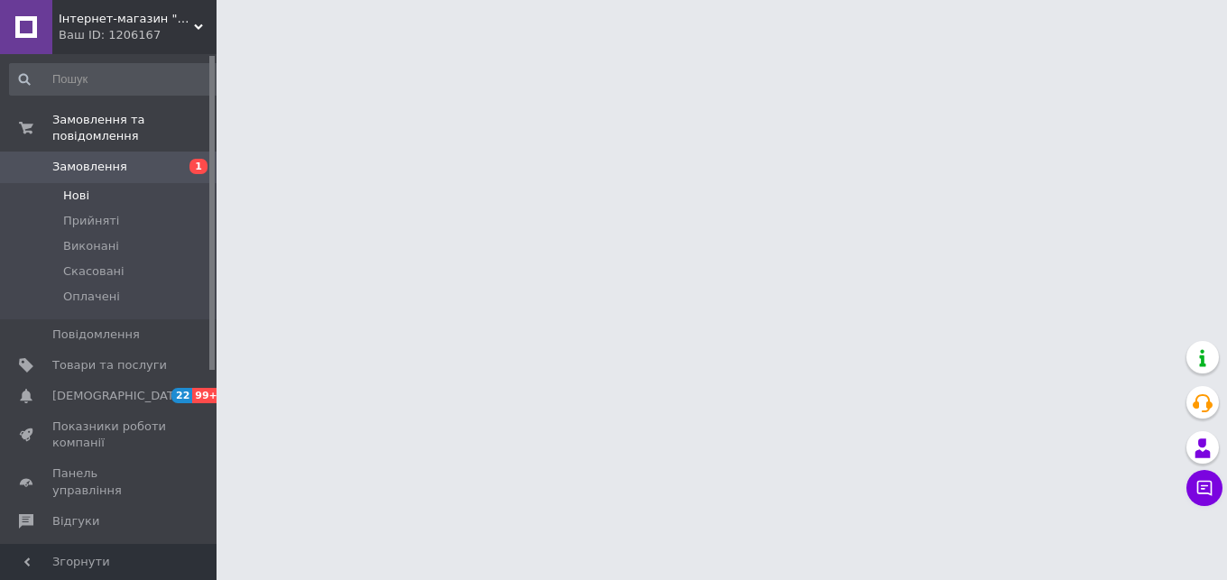
click at [77, 188] on span "Нові" at bounding box center [76, 196] width 26 height 16
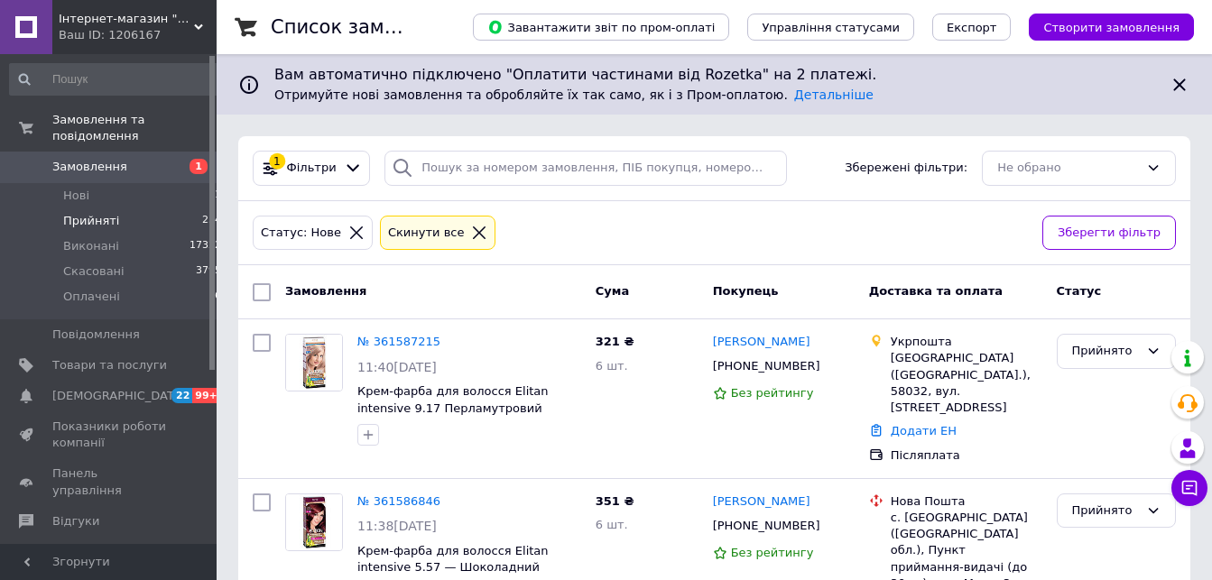
click at [82, 213] on span "Прийняті" at bounding box center [91, 221] width 56 height 16
click at [69, 188] on span "Нові" at bounding box center [76, 196] width 26 height 16
click at [72, 188] on span "Нові" at bounding box center [76, 196] width 26 height 16
click at [73, 188] on span "Нові" at bounding box center [76, 196] width 26 height 16
click at [83, 159] on span "Замовлення" at bounding box center [89, 167] width 75 height 16
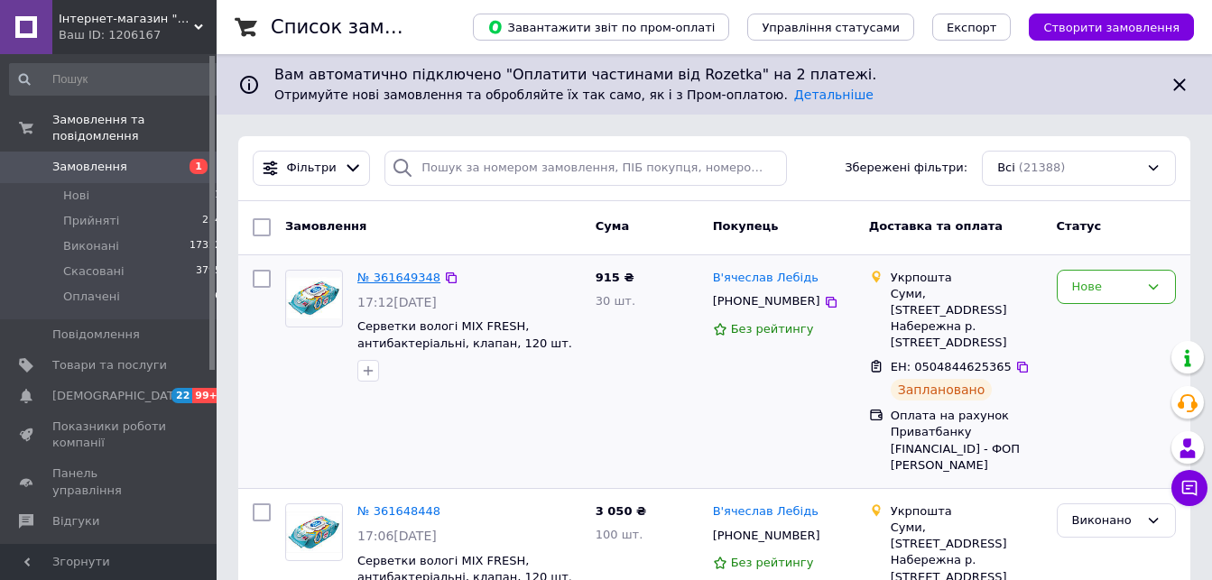
click at [415, 274] on link "№ 361649348" at bounding box center [398, 278] width 83 height 14
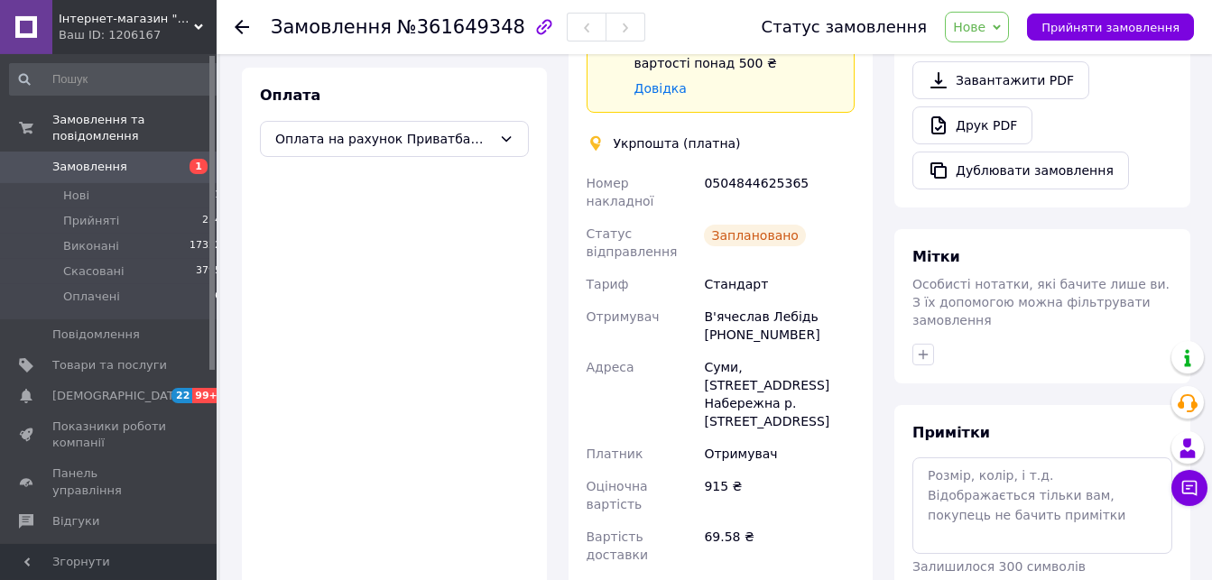
scroll to position [644, 0]
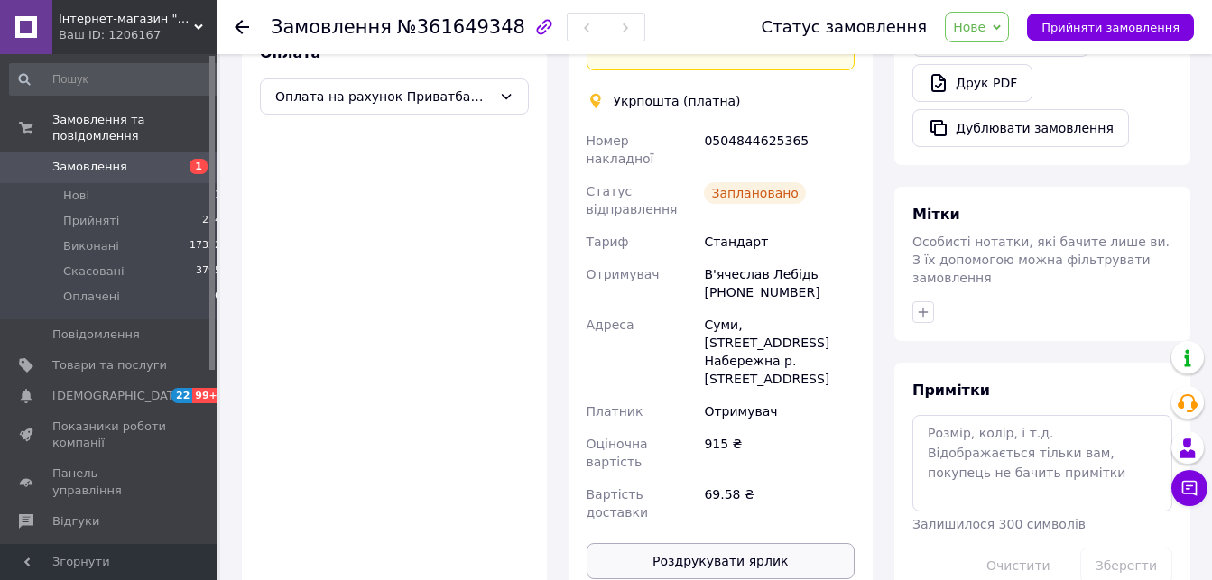
click at [736, 543] on button "Роздрукувати ярлик" at bounding box center [721, 561] width 269 height 36
drag, startPoint x: 1014, startPoint y: 29, endPoint x: 1006, endPoint y: 39, distance: 12.3
click at [1001, 28] on icon at bounding box center [997, 27] width 8 height 8
click at [999, 88] on li "Виконано" at bounding box center [987, 90] width 83 height 27
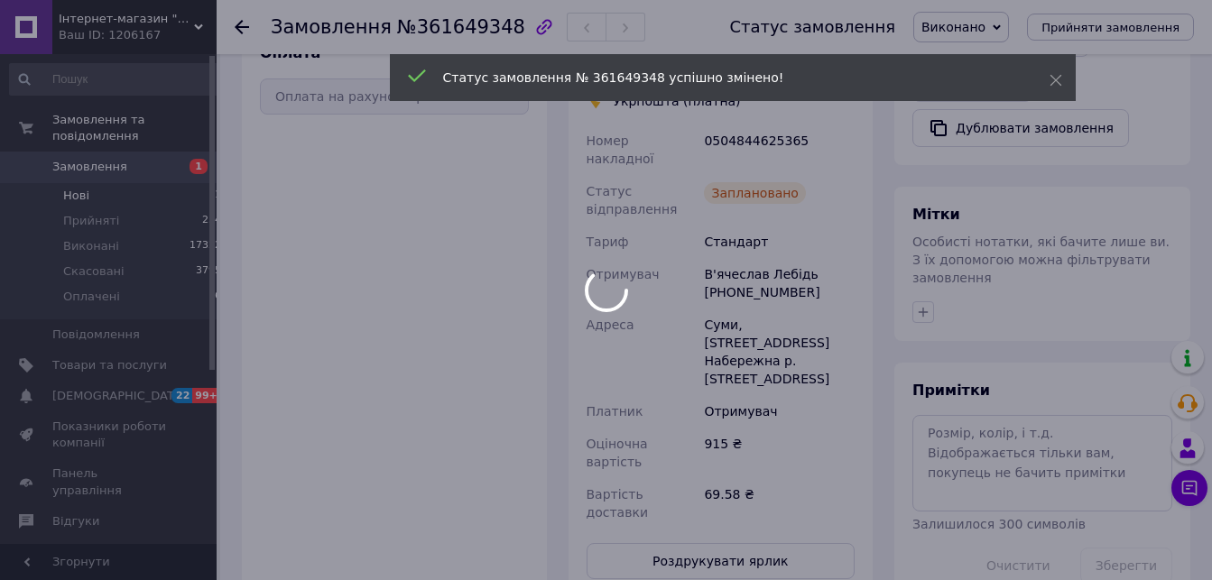
click at [79, 188] on span "Нові" at bounding box center [76, 196] width 26 height 16
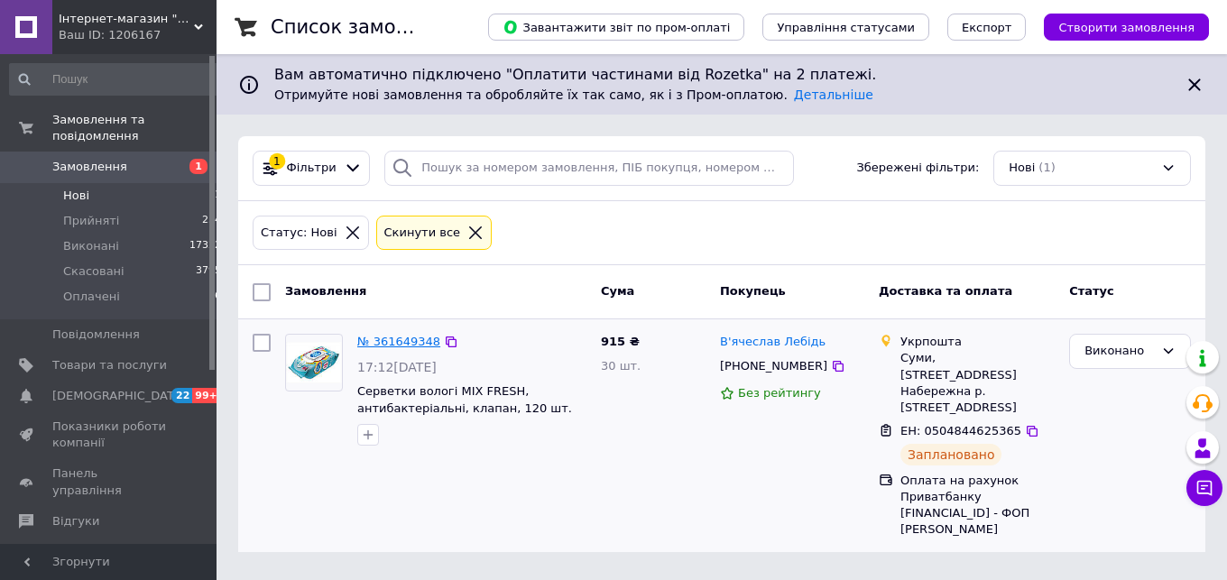
click at [410, 346] on link "№ 361649348" at bounding box center [398, 342] width 83 height 14
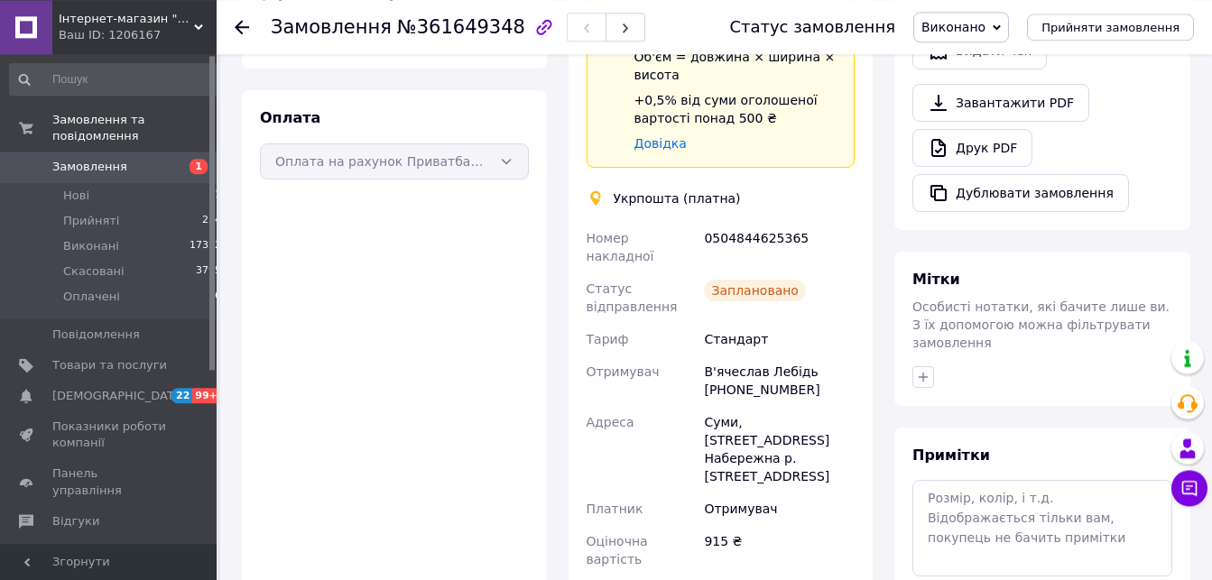
scroll to position [552, 0]
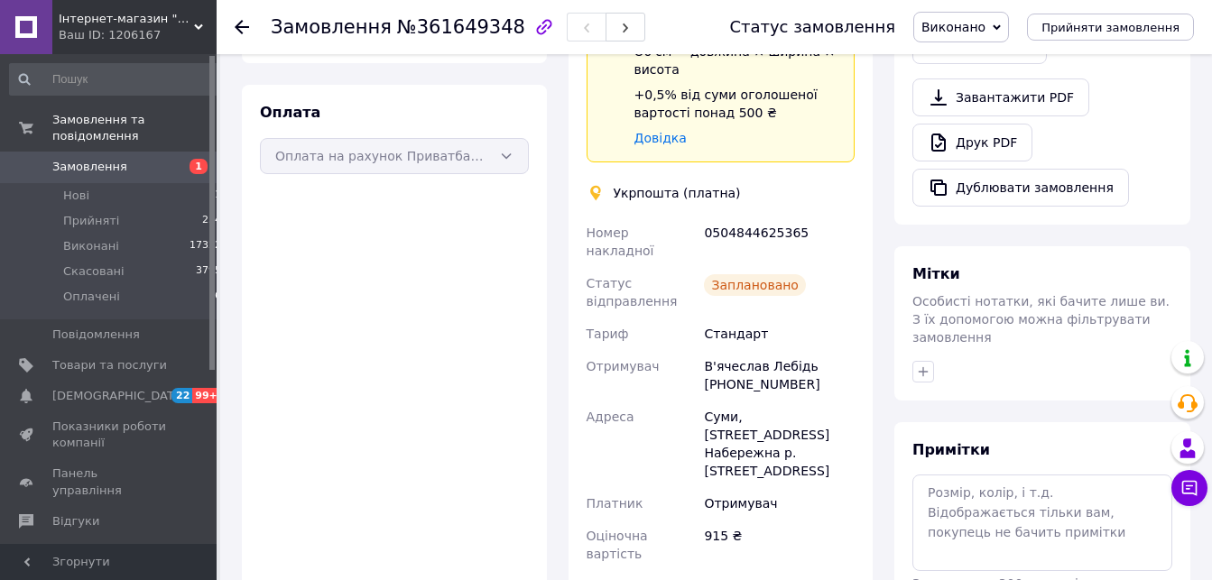
click at [88, 238] on span "Виконані" at bounding box center [91, 246] width 56 height 16
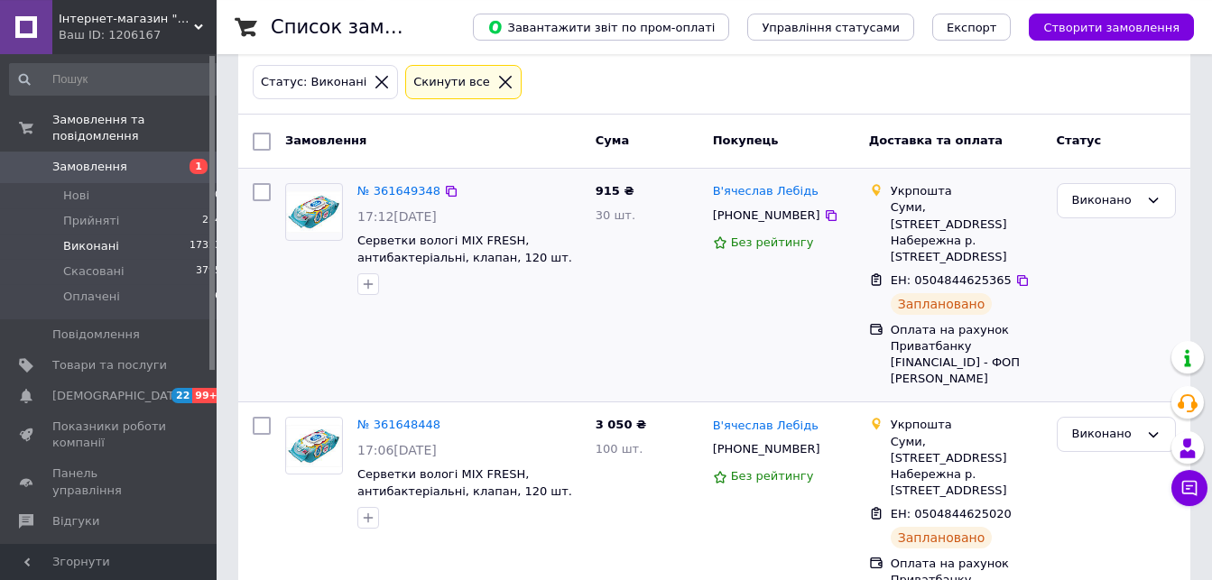
scroll to position [184, 0]
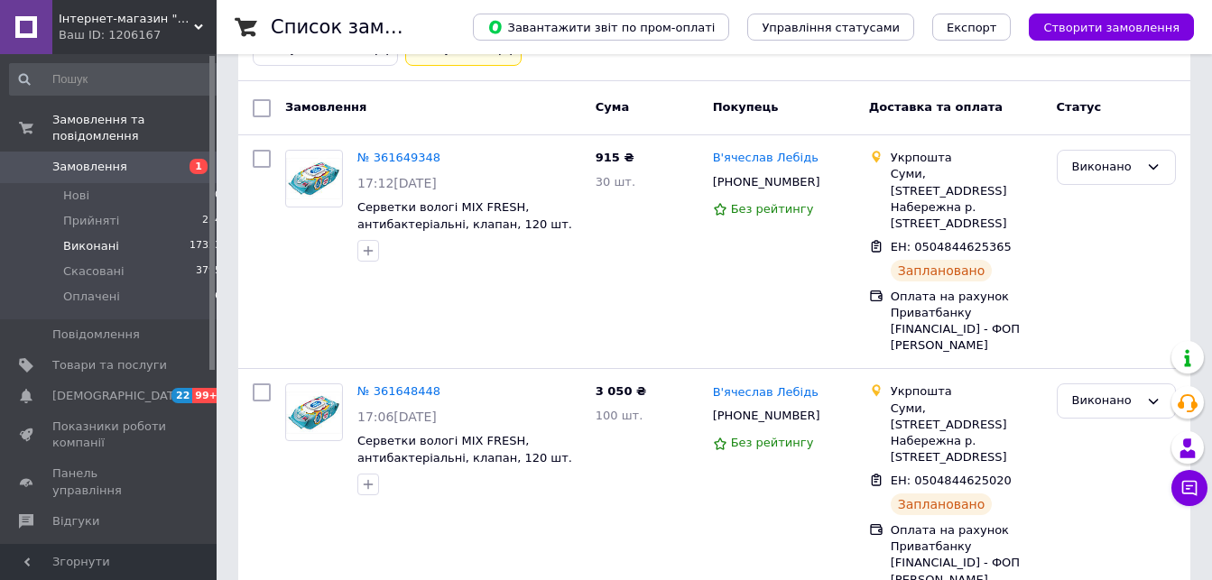
click at [791, 384] on link "В'ячеслав Лебідь" at bounding box center [766, 392] width 106 height 17
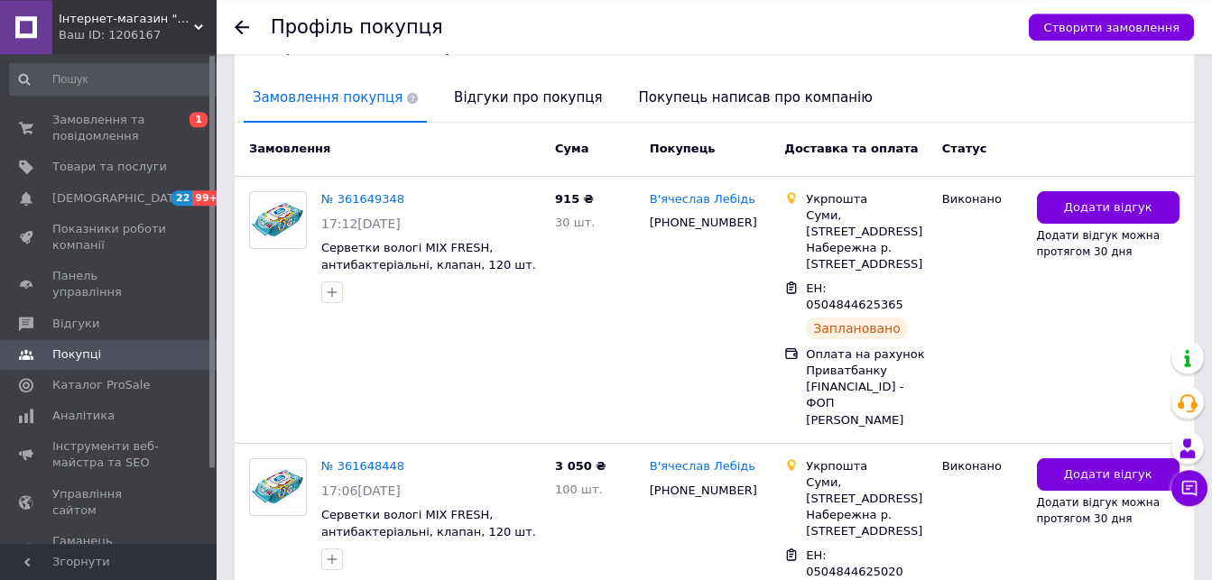
scroll to position [460, 0]
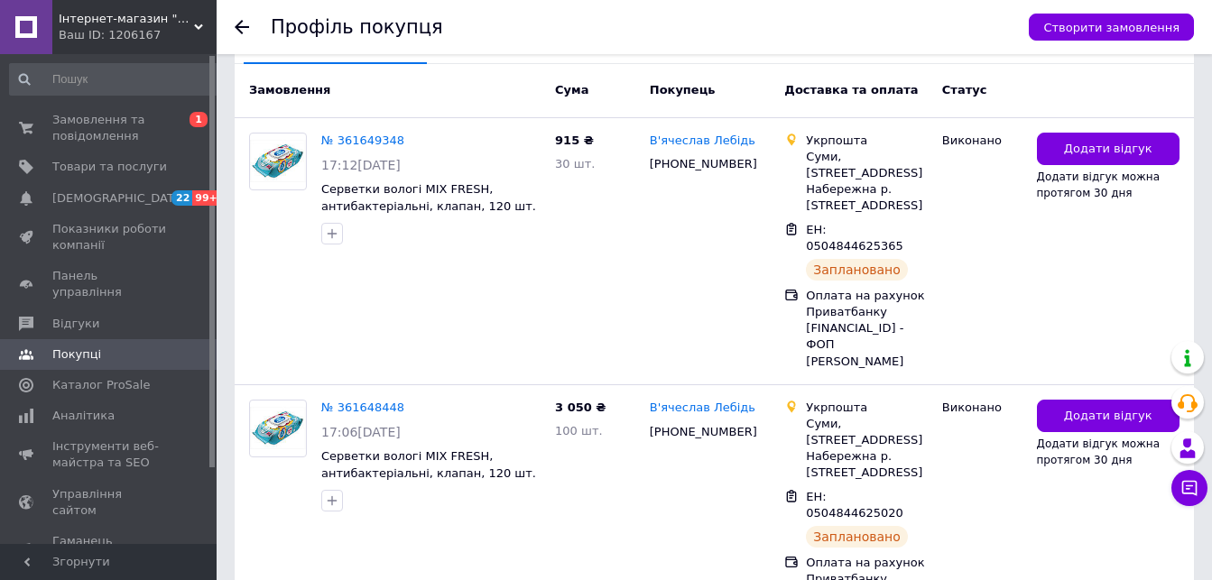
click at [238, 25] on use at bounding box center [242, 27] width 14 height 14
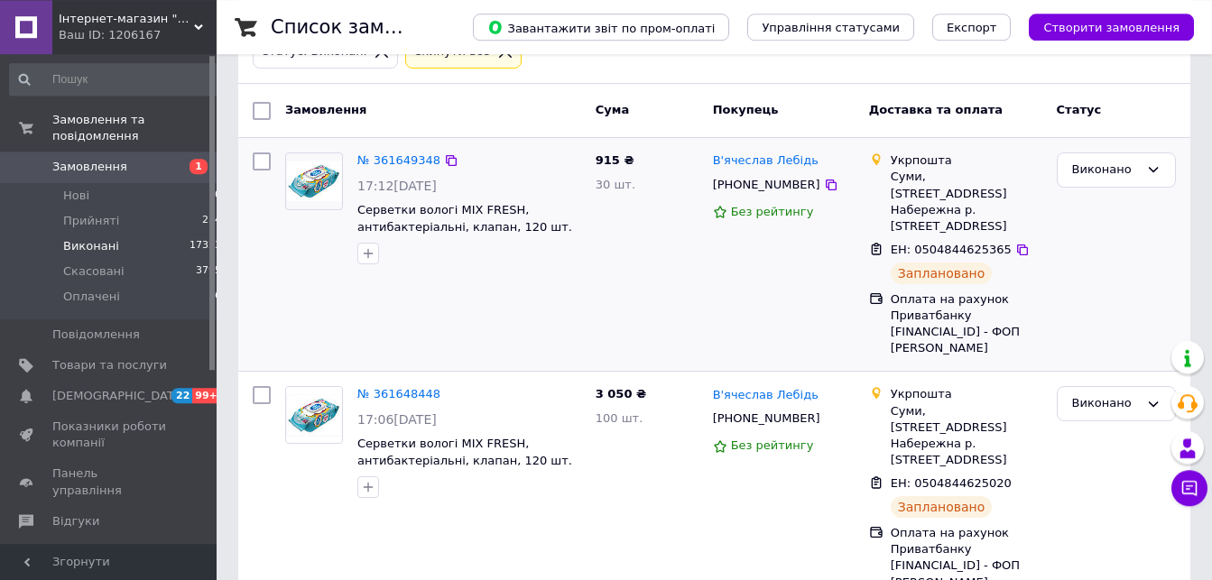
scroll to position [184, 0]
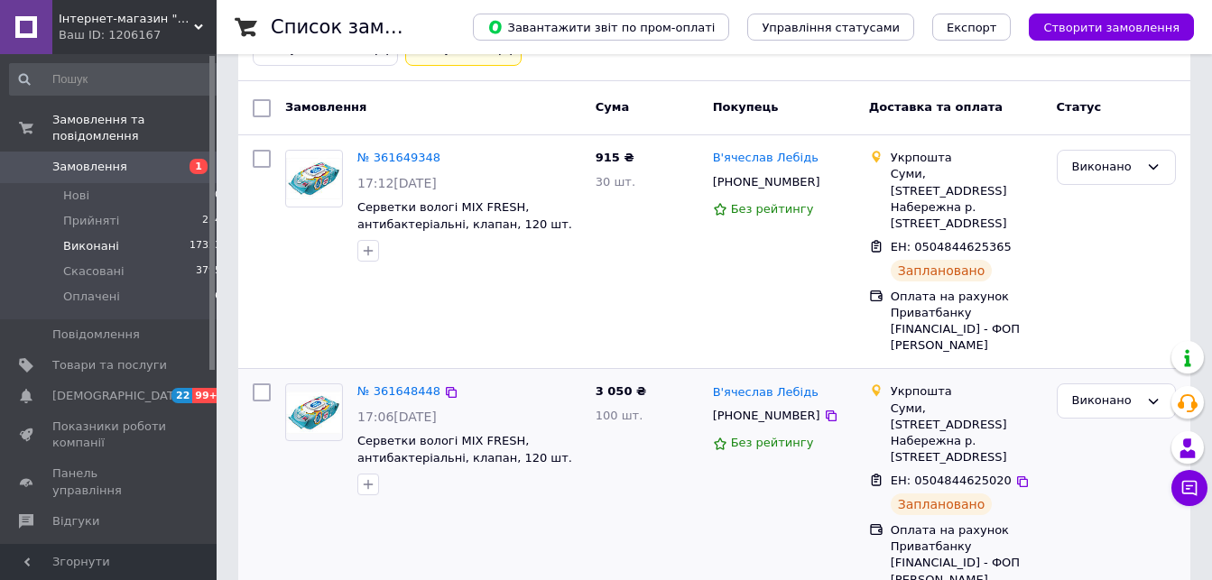
click at [1043, 416] on div "Укрпошта Суми, 40030, вул. 1-а Набережна р. Стрілка, 9" at bounding box center [966, 425] width 159 height 82
click at [394, 384] on link "№ 361648448" at bounding box center [398, 391] width 83 height 14
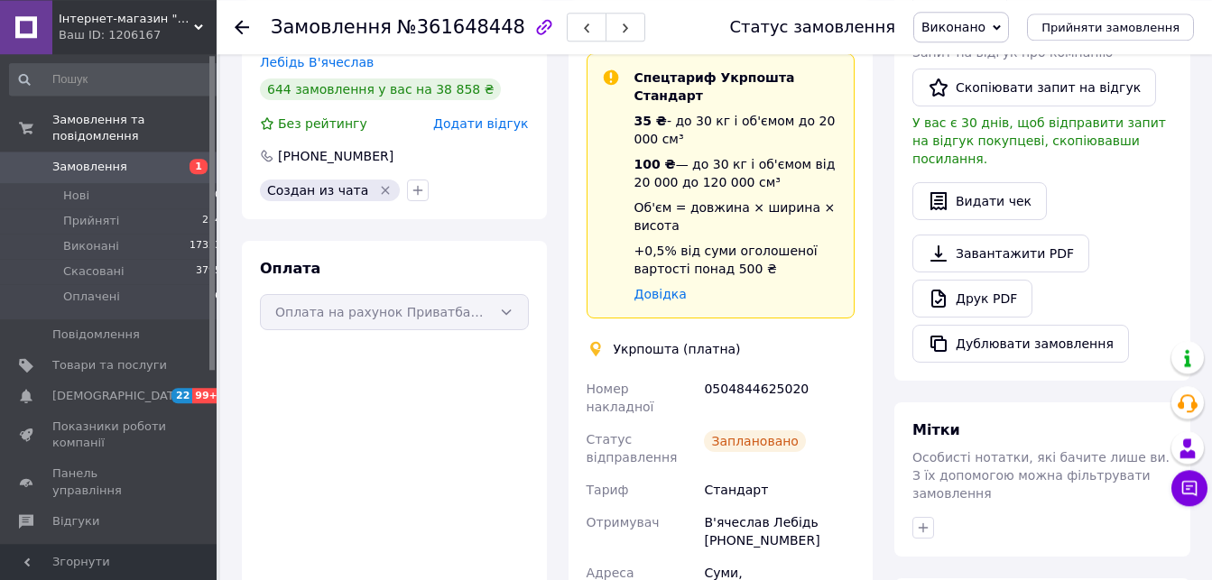
scroll to position [543, 0]
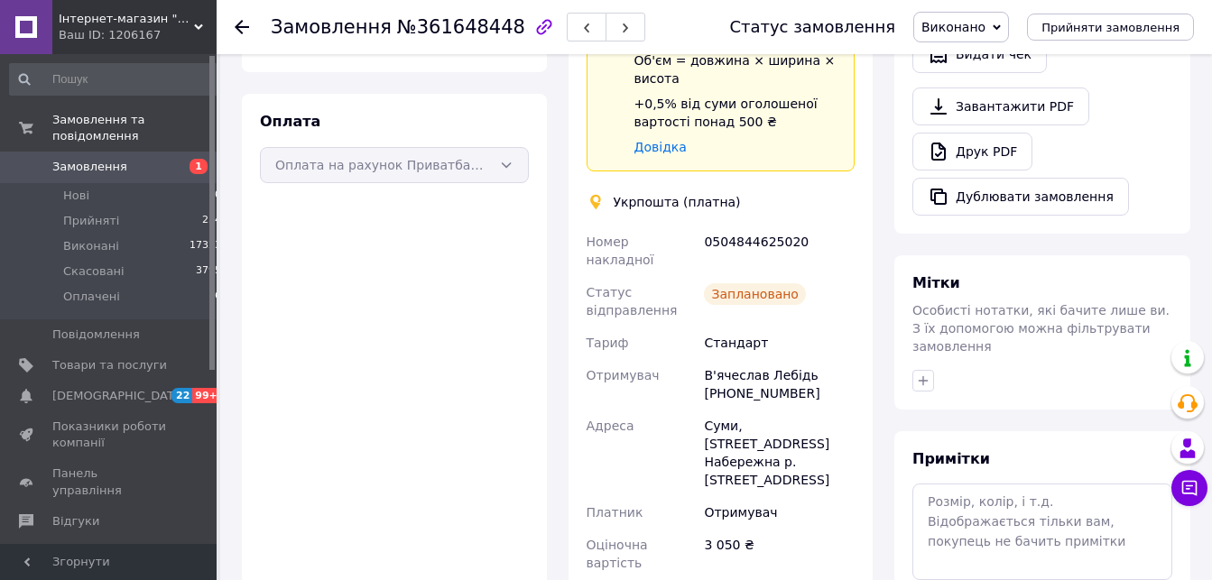
click at [69, 188] on span "Нові" at bounding box center [76, 196] width 26 height 16
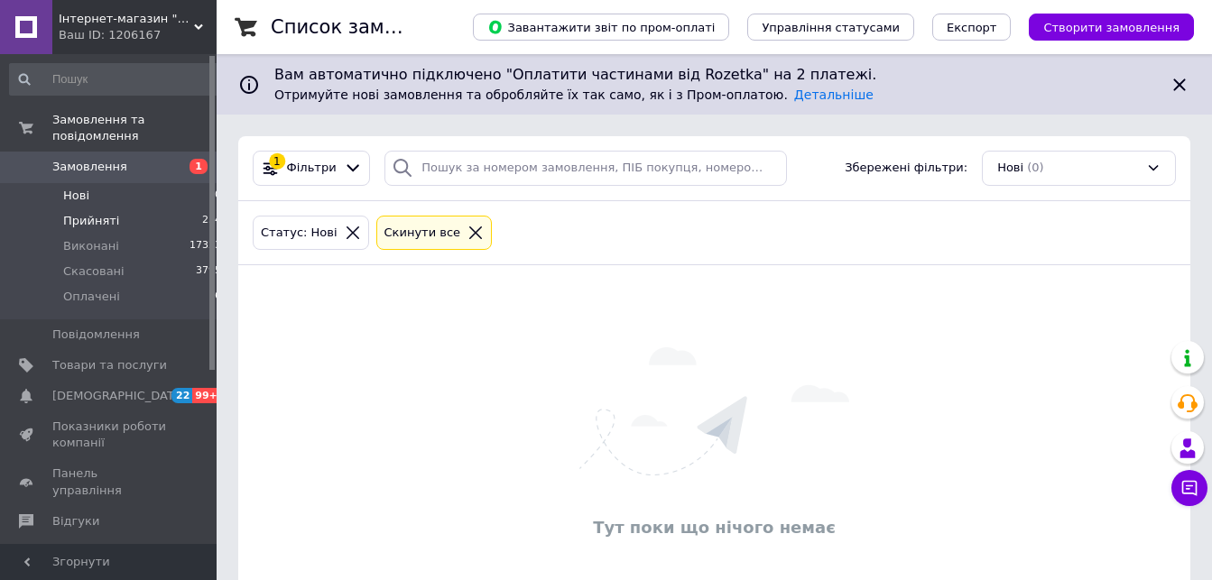
click at [73, 213] on span "Прийняті" at bounding box center [91, 221] width 56 height 16
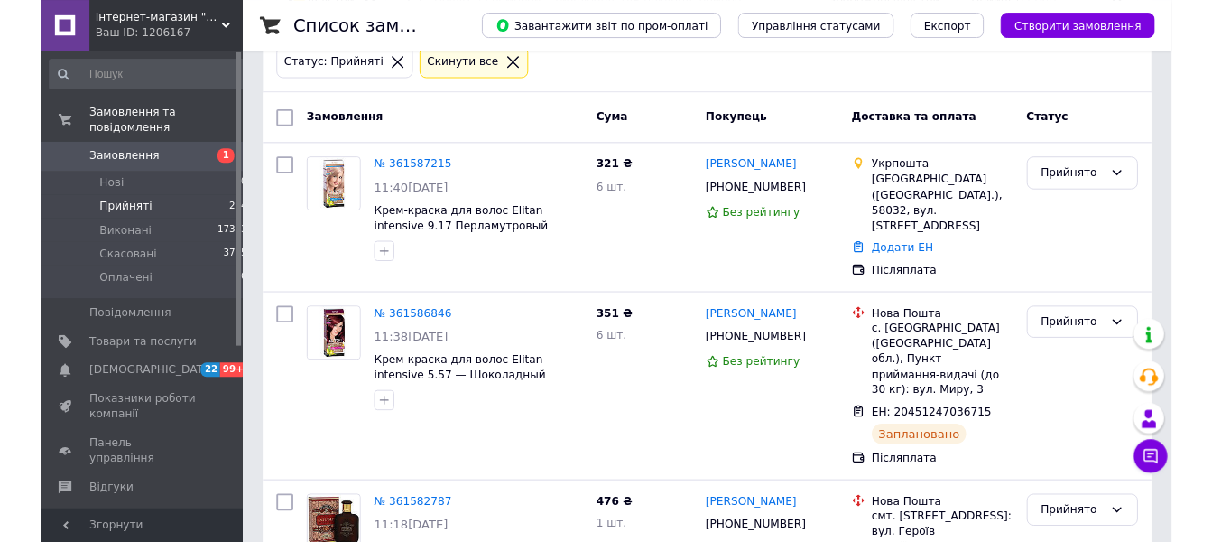
scroll to position [184, 0]
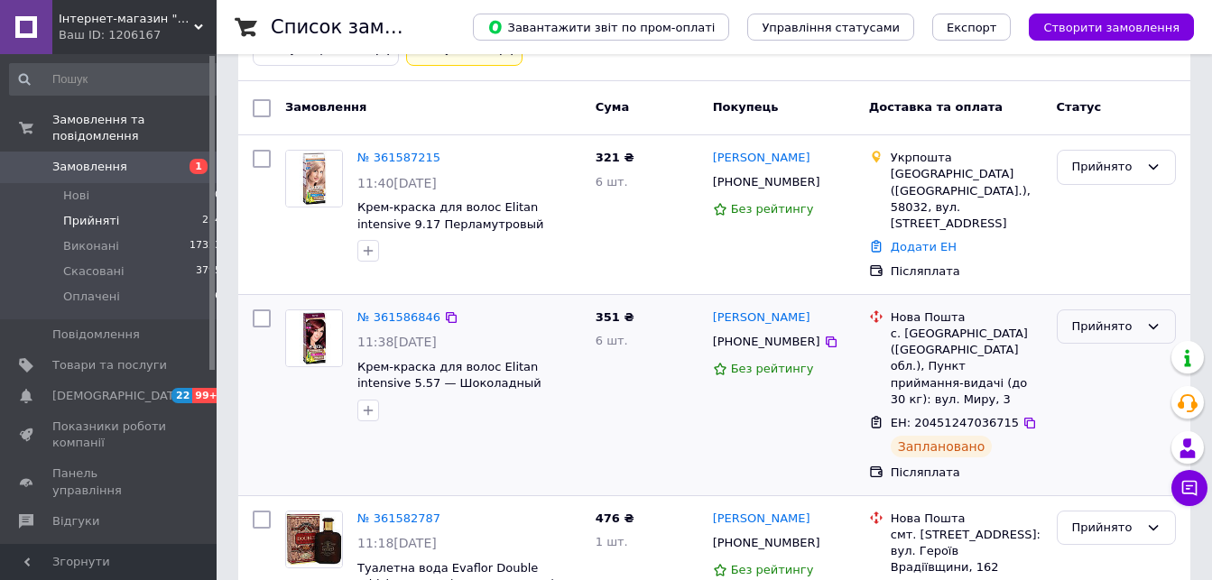
click at [1153, 318] on div "Прийнято" at bounding box center [1116, 327] width 119 height 35
click at [1093, 414] on li "Оплачено" at bounding box center [1116, 430] width 117 height 33
